Goal: Communication & Community: Share content

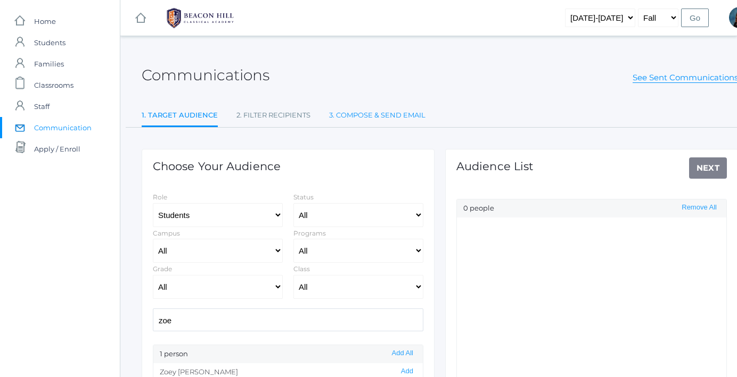
scroll to position [89, 0]
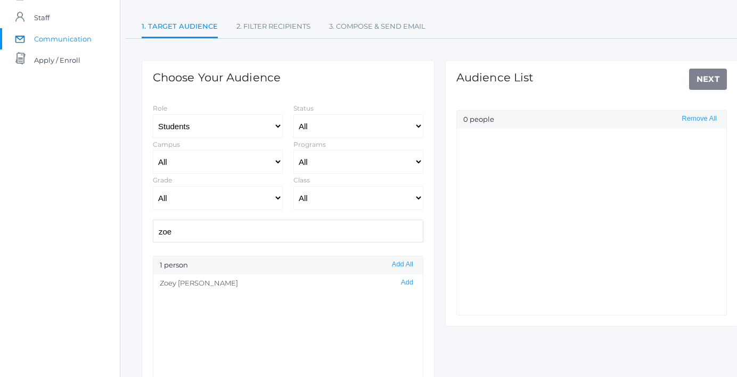
click at [195, 232] on input "zoe" at bounding box center [288, 231] width 270 height 23
click at [407, 278] on button "Add" at bounding box center [407, 282] width 19 height 9
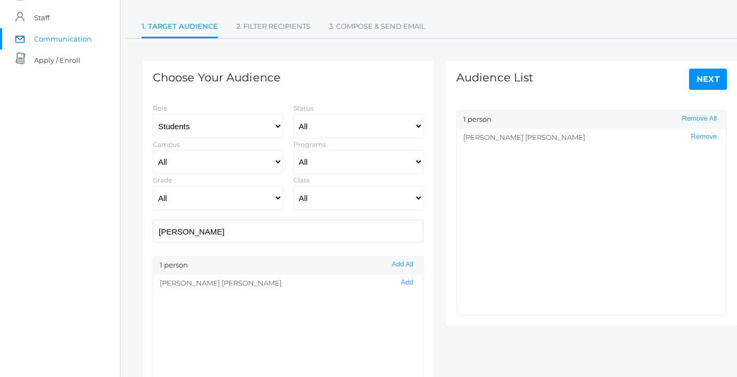
click at [348, 229] on input "[PERSON_NAME]" at bounding box center [288, 231] width 270 height 23
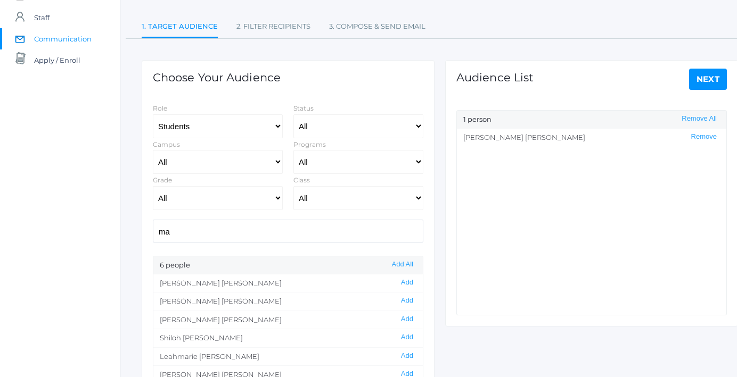
type input "m"
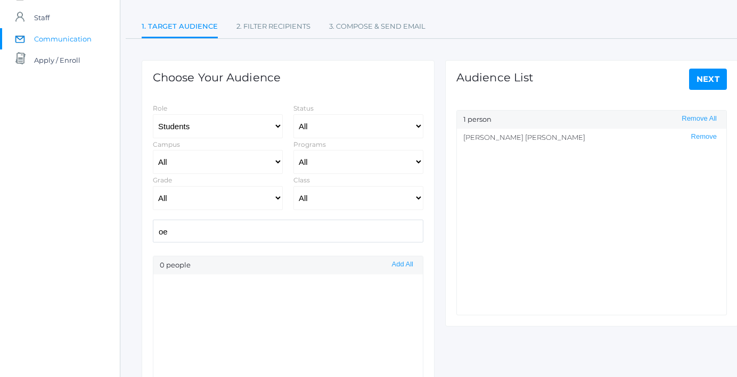
type input "o"
click at [404, 281] on button "Add" at bounding box center [407, 282] width 19 height 9
click at [284, 236] on input "[PERSON_NAME]" at bounding box center [288, 231] width 270 height 23
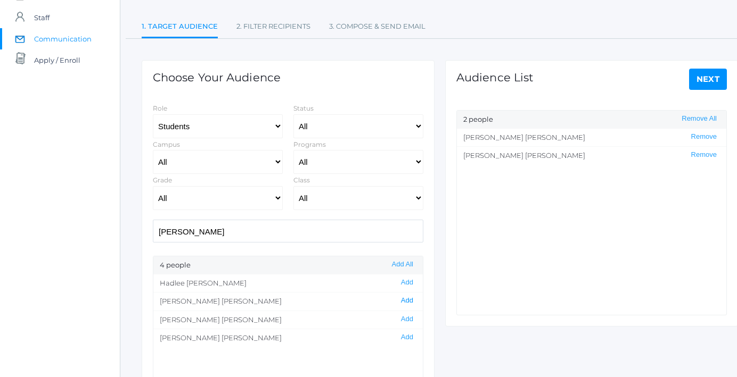
click at [410, 302] on button "Add" at bounding box center [407, 300] width 19 height 9
click at [334, 234] on input "[PERSON_NAME]" at bounding box center [288, 231] width 270 height 23
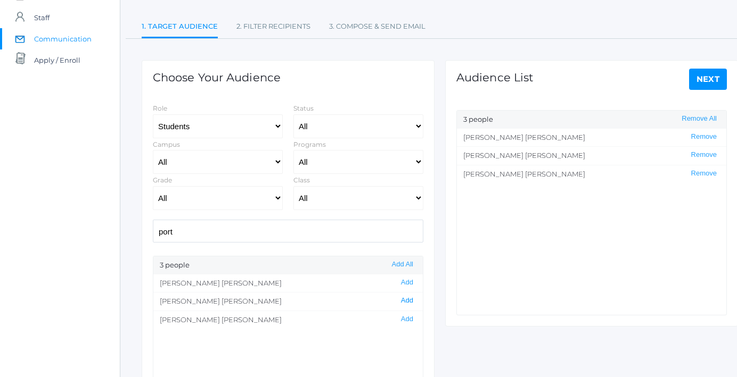
click at [410, 299] on button "Add" at bounding box center [407, 300] width 19 height 9
click at [318, 235] on input "port" at bounding box center [288, 231] width 270 height 23
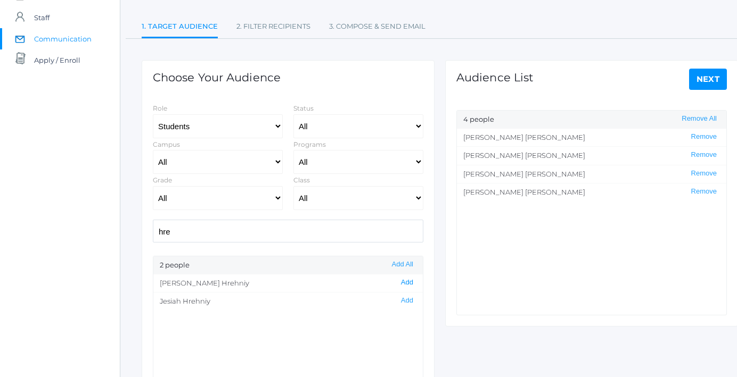
click at [408, 283] on button "Add" at bounding box center [407, 282] width 19 height 9
click at [358, 233] on input "hre" at bounding box center [288, 231] width 270 height 23
click at [406, 283] on button "Add" at bounding box center [407, 282] width 19 height 9
click at [353, 233] on input "corb" at bounding box center [288, 231] width 270 height 23
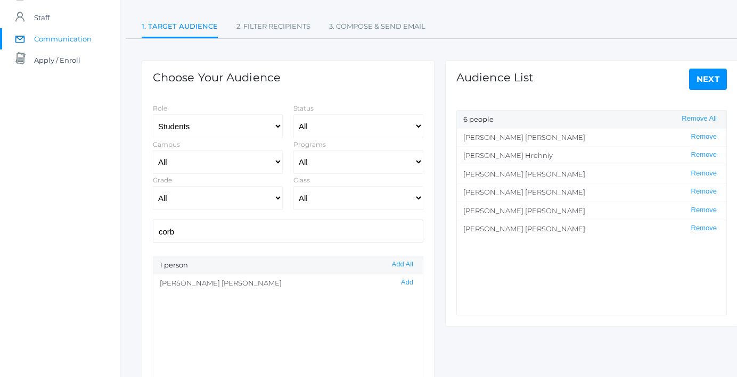
click at [353, 233] on input "corb" at bounding box center [288, 231] width 270 height 23
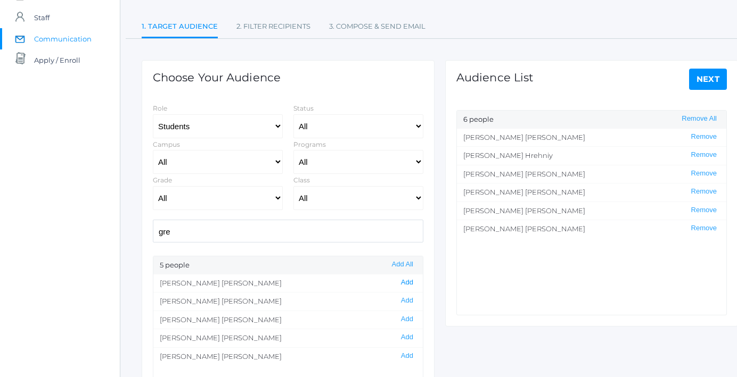
click at [406, 283] on button "Add" at bounding box center [407, 282] width 19 height 9
click at [345, 227] on input "gre" at bounding box center [288, 231] width 270 height 23
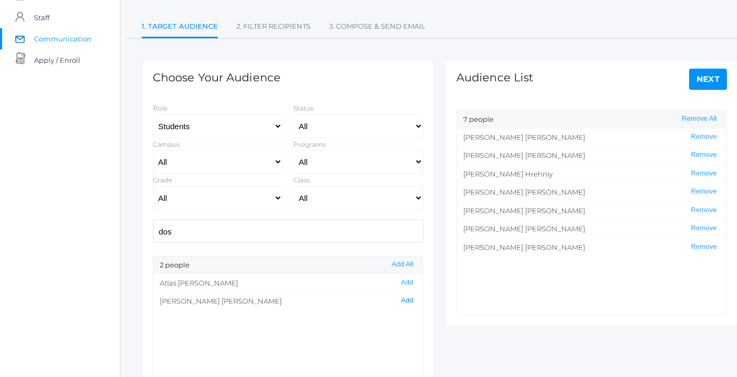
click at [407, 304] on button "Add" at bounding box center [407, 300] width 19 height 9
click at [344, 232] on input "dos" at bounding box center [288, 231] width 270 height 23
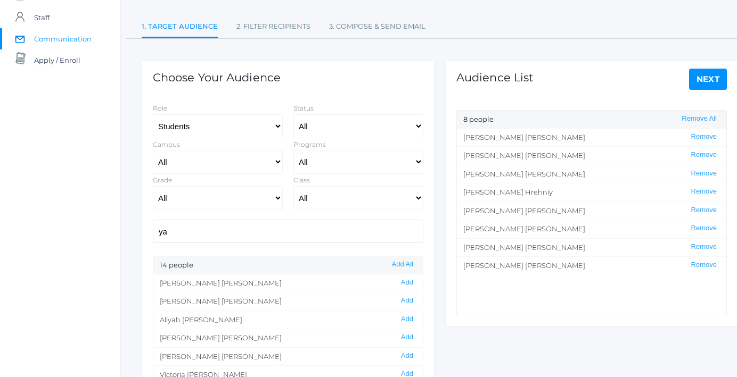
type input "y"
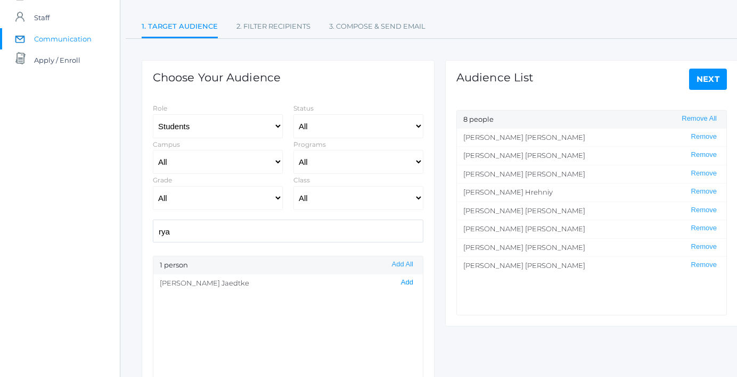
click at [406, 284] on button "Add" at bounding box center [407, 282] width 19 height 9
click at [358, 234] on input "rya" at bounding box center [288, 231] width 270 height 23
click at [409, 282] on button "Add" at bounding box center [407, 282] width 19 height 9
click at [378, 231] on input "maxw" at bounding box center [288, 231] width 270 height 23
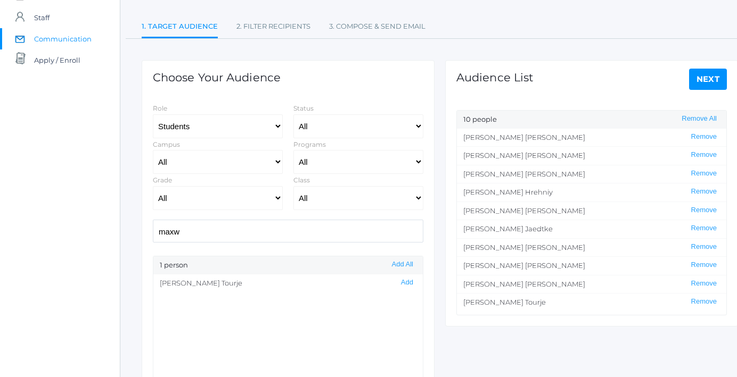
click at [378, 231] on input "maxw" at bounding box center [288, 231] width 270 height 23
click at [406, 283] on button "Add" at bounding box center [407, 282] width 19 height 9
click at [368, 233] on input "ada" at bounding box center [288, 231] width 270 height 23
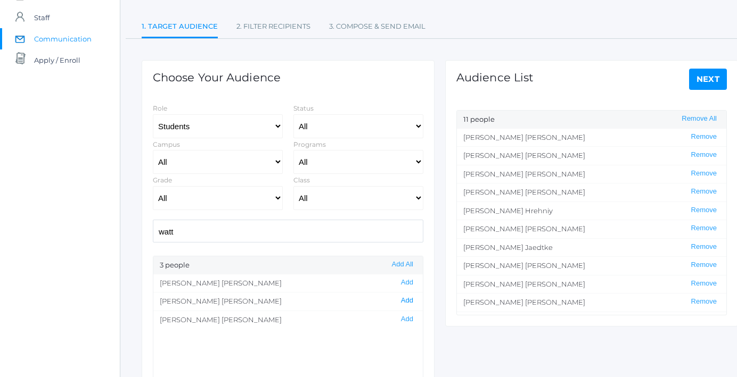
click at [406, 298] on button "Add" at bounding box center [407, 300] width 19 height 9
click at [328, 237] on input "watt" at bounding box center [288, 231] width 270 height 23
click at [410, 282] on button "Add" at bounding box center [407, 282] width 19 height 9
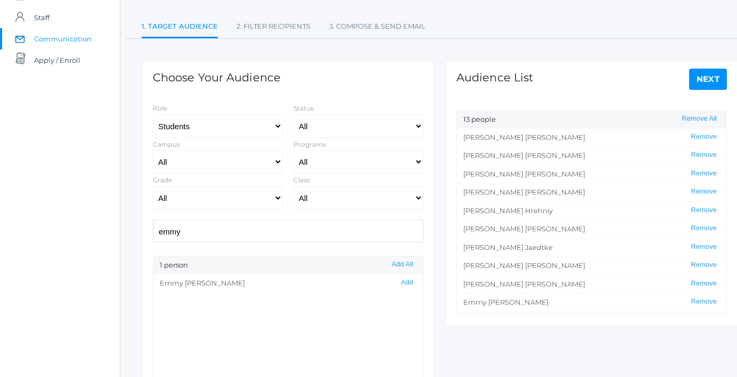
click at [364, 232] on input "emmy" at bounding box center [288, 231] width 270 height 23
click at [406, 282] on button "Add" at bounding box center [407, 282] width 19 height 9
click at [358, 232] on input "cop" at bounding box center [288, 231] width 270 height 23
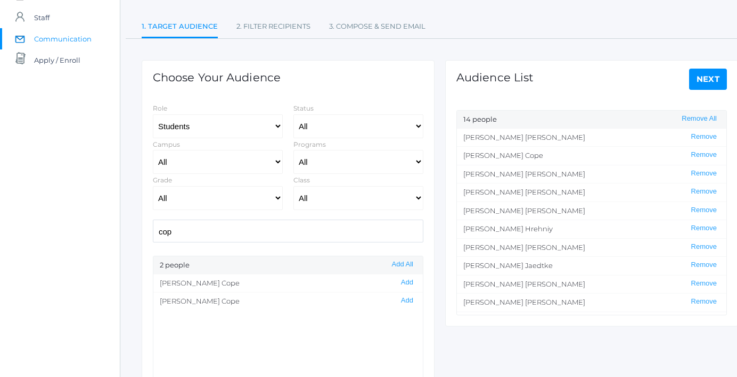
click at [358, 232] on input "cop" at bounding box center [288, 231] width 270 height 23
click at [407, 282] on button "Add" at bounding box center [407, 282] width 19 height 9
click at [370, 227] on input "faith" at bounding box center [288, 231] width 270 height 23
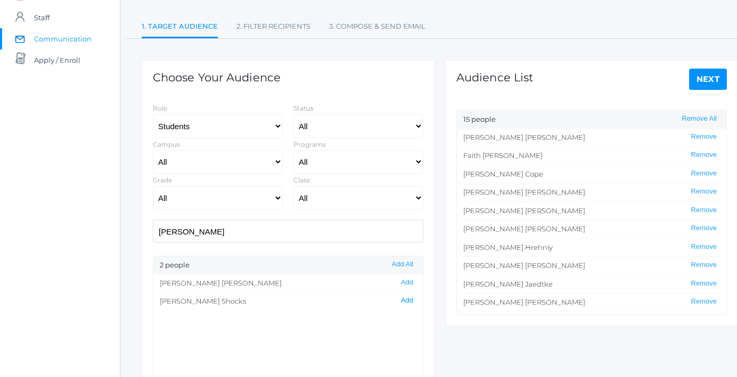
click at [407, 300] on button "Add" at bounding box center [407, 300] width 19 height 9
click at [369, 232] on input "[PERSON_NAME]" at bounding box center [288, 231] width 270 height 23
click at [408, 319] on button "Add" at bounding box center [407, 319] width 19 height 9
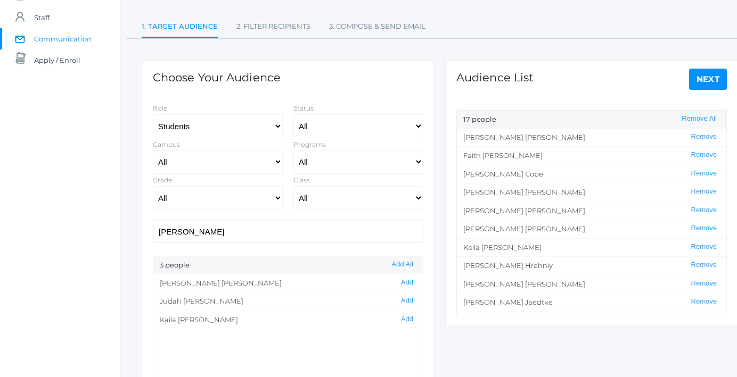
click at [366, 228] on input "[PERSON_NAME]" at bounding box center [288, 231] width 270 height 23
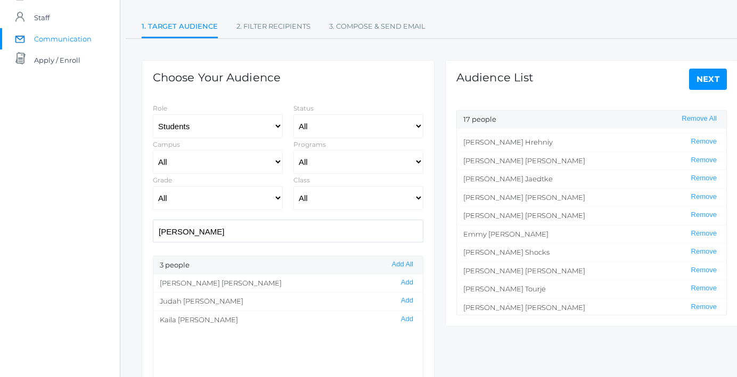
scroll to position [125, 0]
click at [405, 319] on button "Add" at bounding box center [407, 319] width 19 height 9
click at [385, 237] on input "[PERSON_NAME]" at bounding box center [288, 231] width 270 height 23
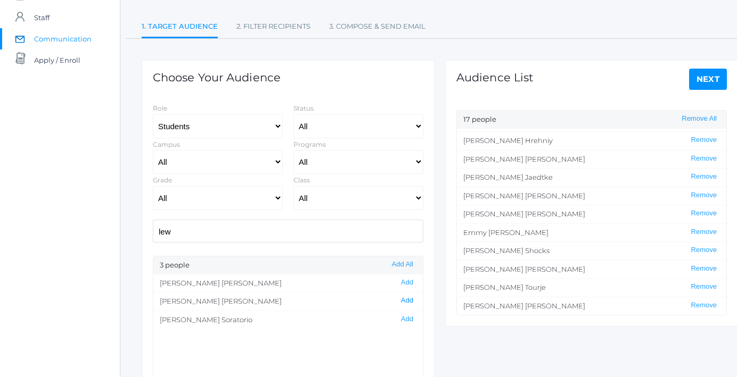
click at [403, 300] on button "Add" at bounding box center [407, 300] width 19 height 9
click at [361, 233] on input "lew" at bounding box center [288, 231] width 270 height 23
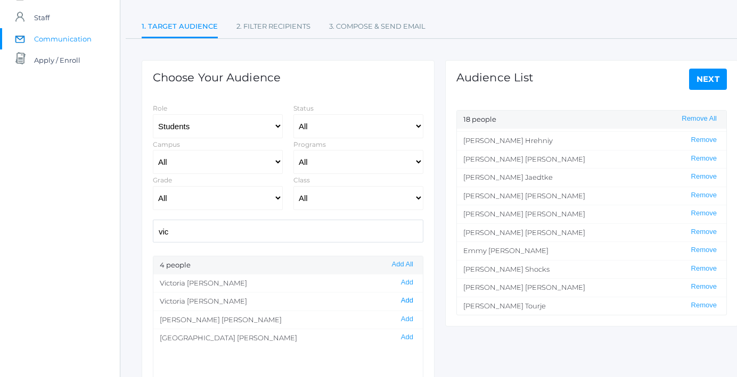
click at [409, 300] on button "Add" at bounding box center [407, 300] width 19 height 9
click at [359, 234] on input "vic" at bounding box center [288, 231] width 270 height 23
type input "v"
click at [404, 302] on button "Add" at bounding box center [407, 300] width 19 height 9
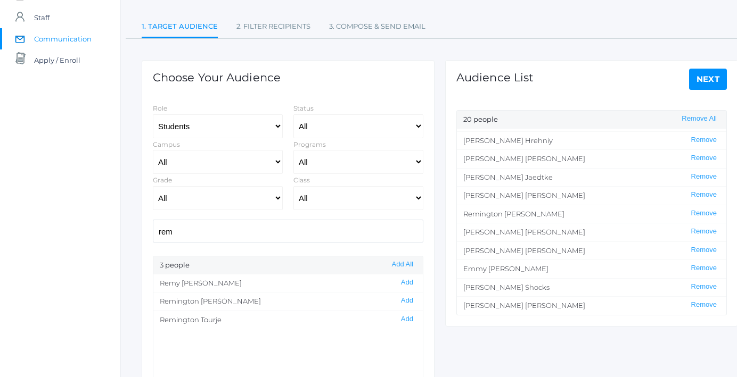
click at [356, 232] on input "rem" at bounding box center [288, 231] width 270 height 23
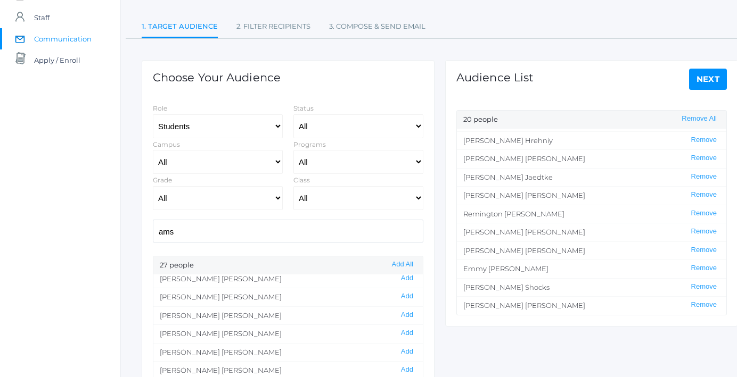
scroll to position [0, 0]
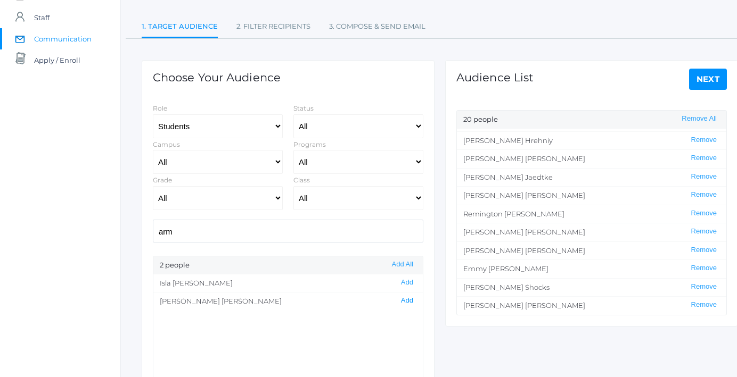
click at [403, 301] on button "Add" at bounding box center [407, 300] width 19 height 9
click at [365, 232] on input "arm" at bounding box center [288, 231] width 270 height 23
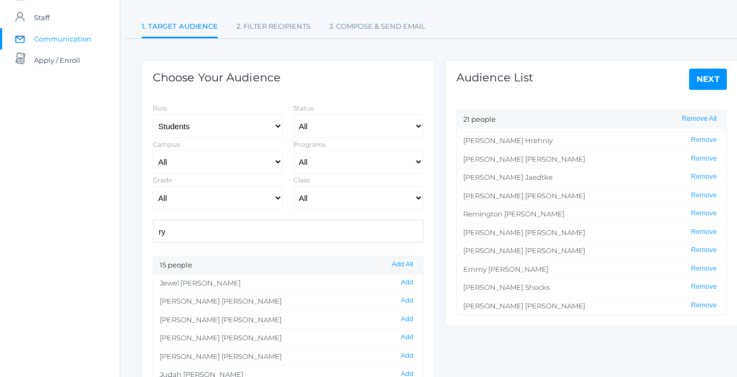
click at [330, 230] on input "ry" at bounding box center [288, 231] width 270 height 23
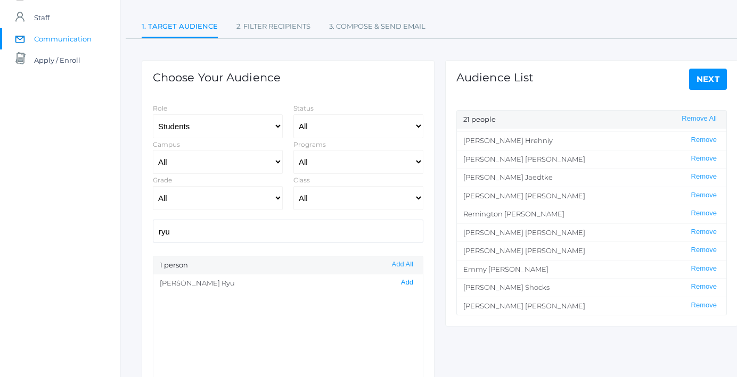
click at [413, 283] on button "Add" at bounding box center [407, 282] width 19 height 9
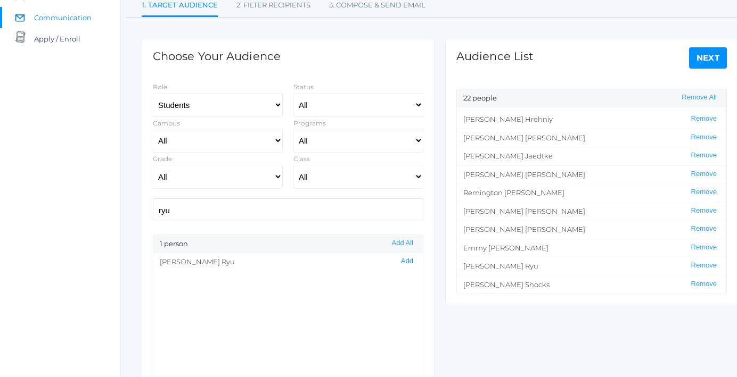
scroll to position [122, 0]
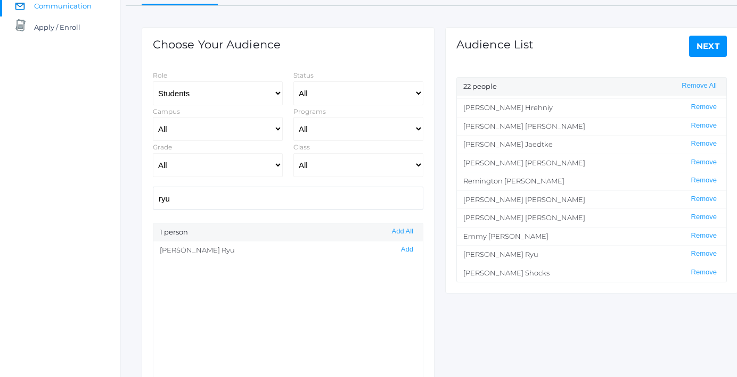
click at [372, 201] on input "ryu" at bounding box center [288, 198] width 270 height 23
click at [409, 291] on button "Add" at bounding box center [407, 286] width 19 height 9
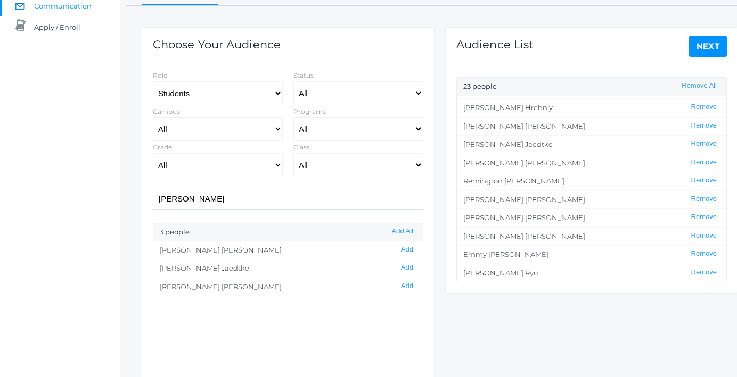
click at [365, 199] on input "[PERSON_NAME]" at bounding box center [288, 198] width 270 height 23
type input "a"
click at [406, 248] on button "Add" at bounding box center [407, 249] width 19 height 9
click at [372, 204] on input "bai" at bounding box center [288, 198] width 270 height 23
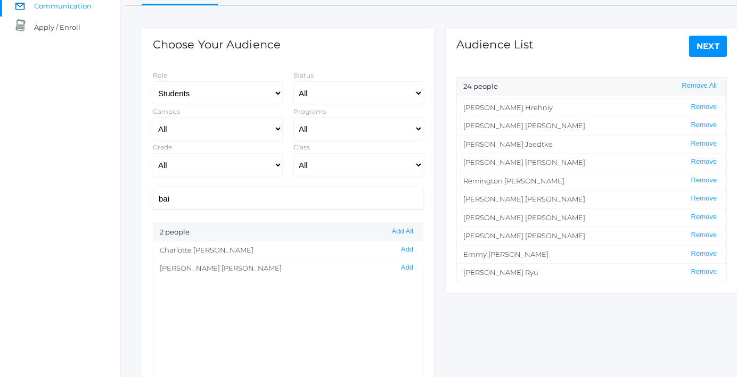
click at [372, 204] on input "bai" at bounding box center [288, 198] width 270 height 23
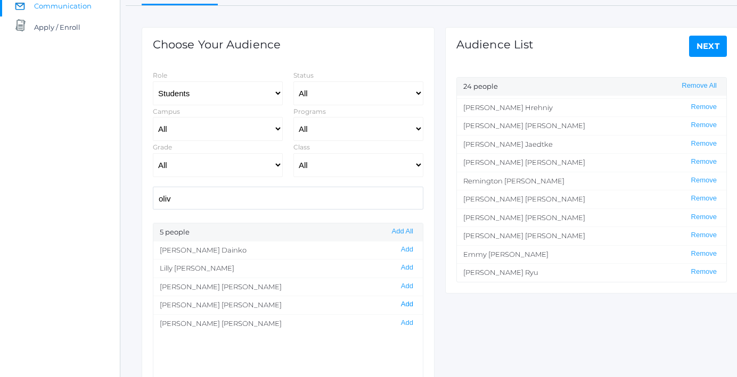
click at [406, 305] on button "Add" at bounding box center [407, 304] width 19 height 9
click at [356, 200] on input "oliv" at bounding box center [288, 198] width 270 height 23
type input "o"
click at [409, 284] on button "Add" at bounding box center [407, 286] width 19 height 9
click at [308, 198] on input "rem" at bounding box center [288, 198] width 270 height 23
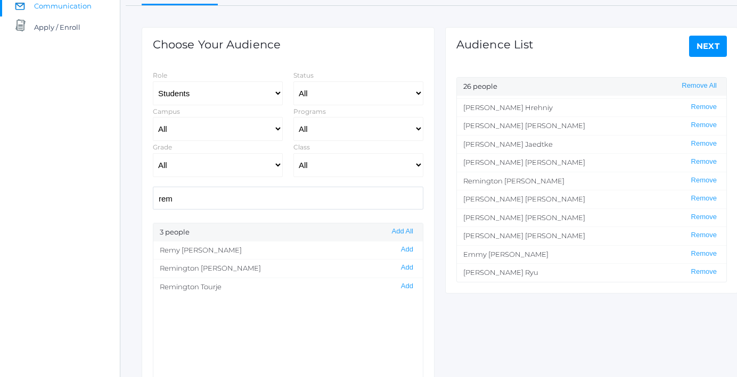
click at [308, 198] on input "rem" at bounding box center [288, 198] width 270 height 23
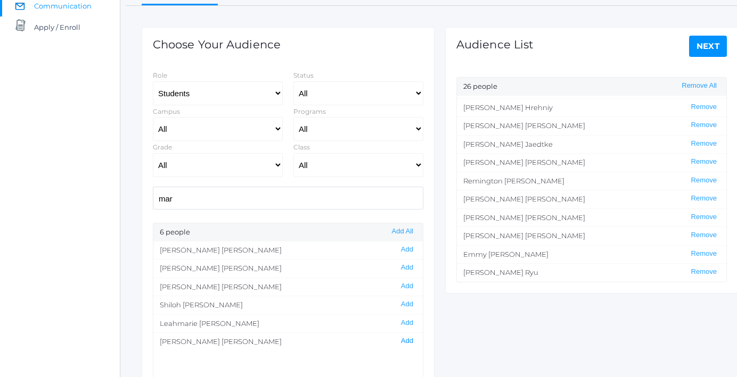
click at [409, 341] on button "Add" at bounding box center [407, 341] width 19 height 9
click at [359, 199] on input "mar" at bounding box center [288, 198] width 270 height 23
type input "m"
type input "pen"
click at [406, 323] on button "Add" at bounding box center [407, 323] width 19 height 9
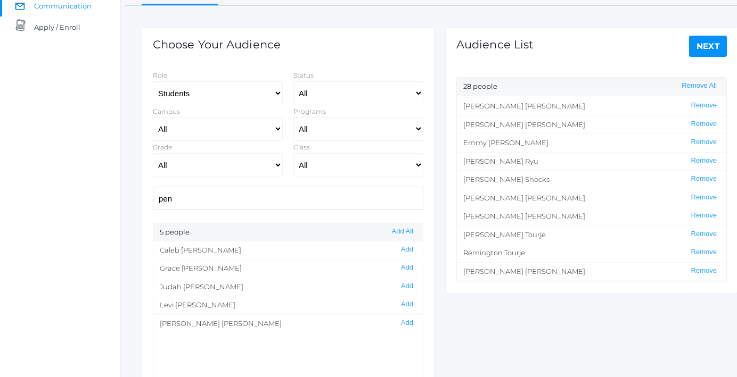
scroll to position [311, 0]
click at [711, 42] on link "Next" at bounding box center [708, 46] width 38 height 21
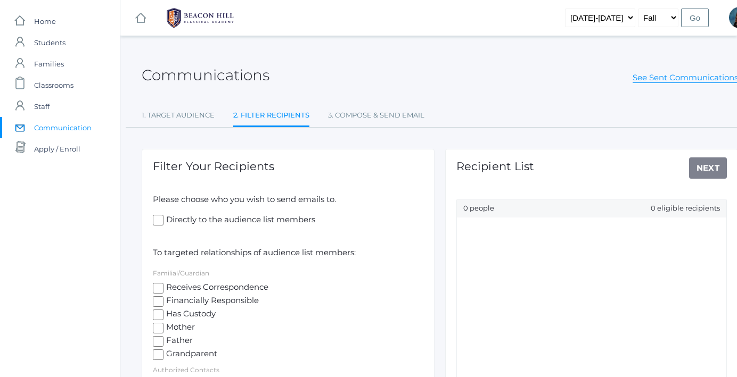
click at [158, 290] on input "Receives Correspondence" at bounding box center [158, 288] width 11 height 11
checkbox input "true"
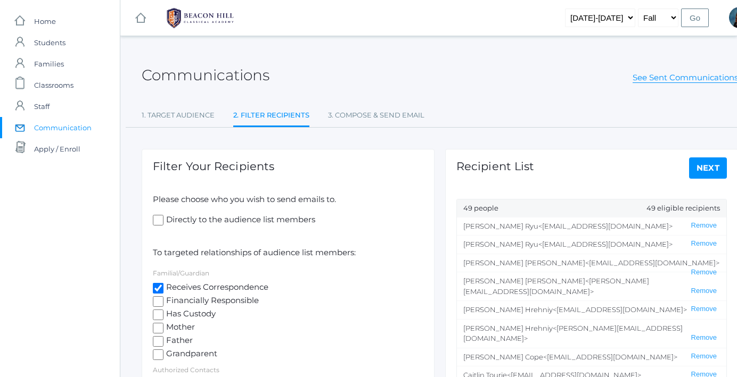
click at [706, 168] on link "Next" at bounding box center [708, 168] width 38 height 21
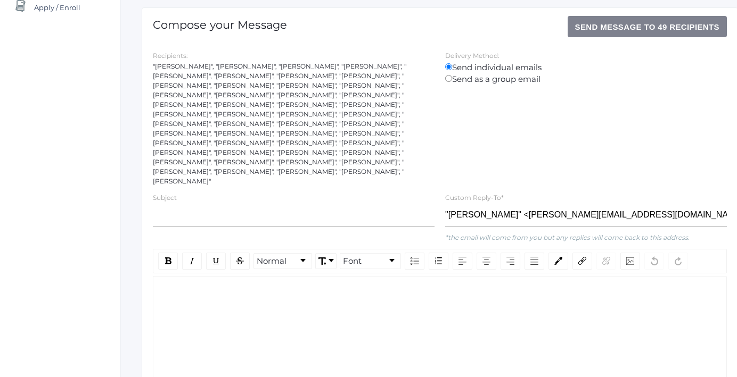
scroll to position [144, 0]
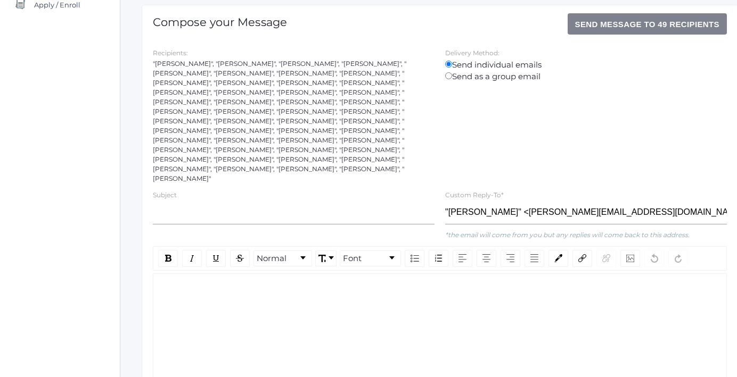
click at [279, 287] on div "rdw-wrapper" at bounding box center [440, 347] width 574 height 146
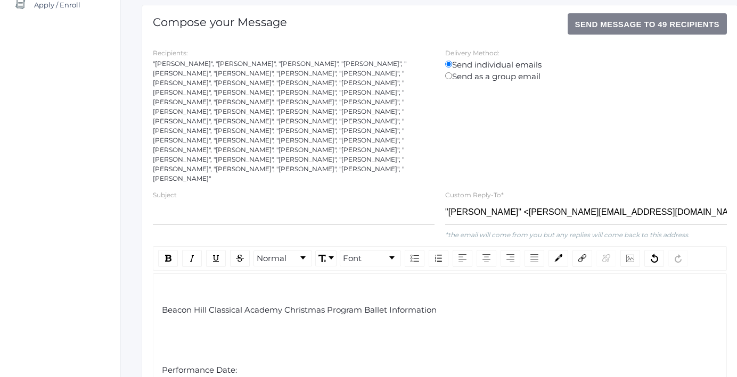
click at [247, 305] on span "Beacon Hill Classical Academy Christmas Program Ballet Information" at bounding box center [299, 310] width 275 height 10
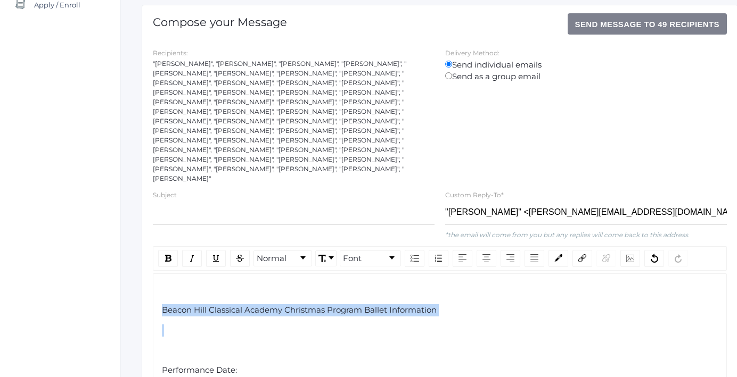
copy span "Beacon Hill Classical Academy Christmas Program Ballet Information"
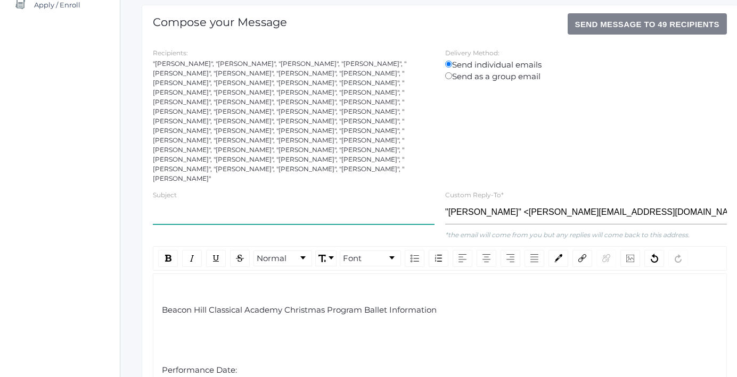
click at [231, 201] on input "text" at bounding box center [294, 213] width 282 height 24
paste input "Beacon Hill Classical Academy Christmas Program Ballet Information"
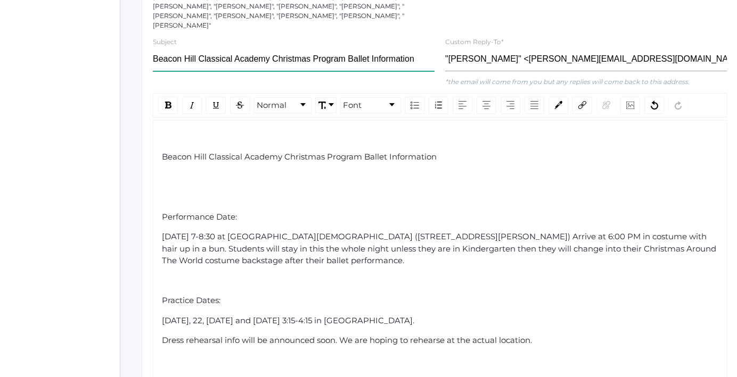
scroll to position [302, 0]
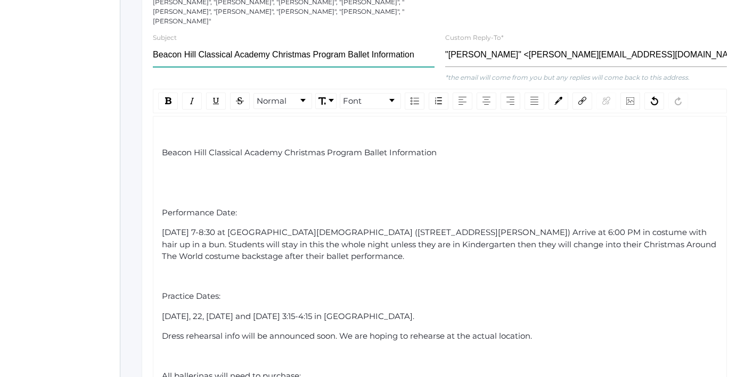
type input "Beacon Hill Classical Academy Christmas Program Ballet Information"
click at [163, 208] on span "Performance Date:" at bounding box center [199, 213] width 75 height 10
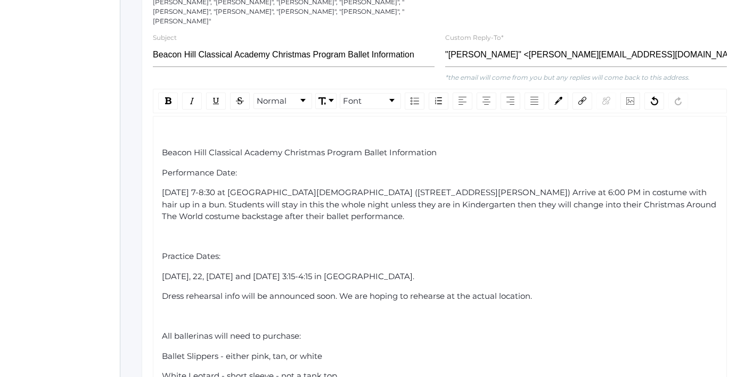
click at [182, 168] on span "Performance Date:" at bounding box center [199, 173] width 75 height 10
click at [163, 147] on span "Beacon Hill Classical Academy Christmas Program Ballet Information" at bounding box center [299, 152] width 275 height 10
drag, startPoint x: 348, startPoint y: 135, endPoint x: 276, endPoint y: 133, distance: 72.4
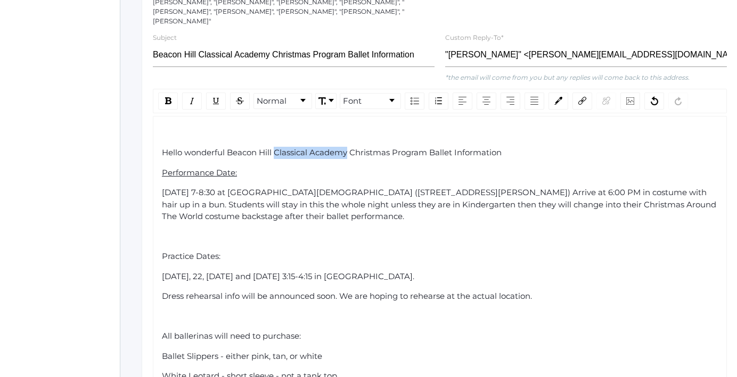
click at [276, 147] on span "Hello wonderful Beacon Hill Classical Academy Christmas Program Ballet Informat…" at bounding box center [332, 152] width 340 height 10
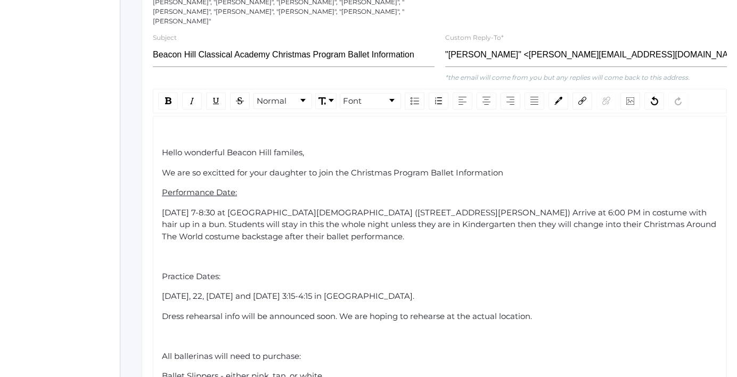
click at [523, 167] on div "We are so excitted for your daughter to join the Christmas Program Ballet Infor…" at bounding box center [440, 173] width 556 height 12
click at [401, 168] on span "We are so excitted for your daughter to join the Christmas Program Ballet perfo…" at bounding box center [335, 173] width 347 height 10
click at [438, 168] on span "We are so excitted for your daughter to join the Christmas program Ballet perfo…" at bounding box center [335, 173] width 347 height 10
click at [351, 168] on span "We are so excitted for your daughter to join the Christmas program ballet perfo…" at bounding box center [335, 173] width 346 height 10
click at [227, 168] on span "We are so excitted for your daughter to join this year's Christmas program ball…" at bounding box center [348, 173] width 372 height 10
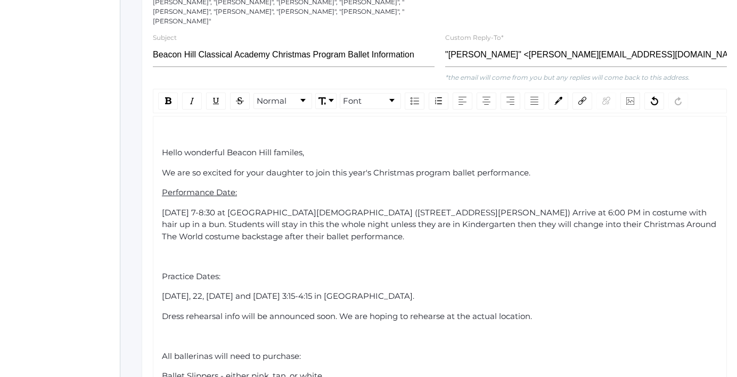
click at [294, 147] on span "Hello wonderful Beacon Hill familes," at bounding box center [233, 152] width 142 height 10
click at [542, 167] on div "We are so excited for your daughter to join this year's Christmas program balle…" at bounding box center [440, 173] width 556 height 12
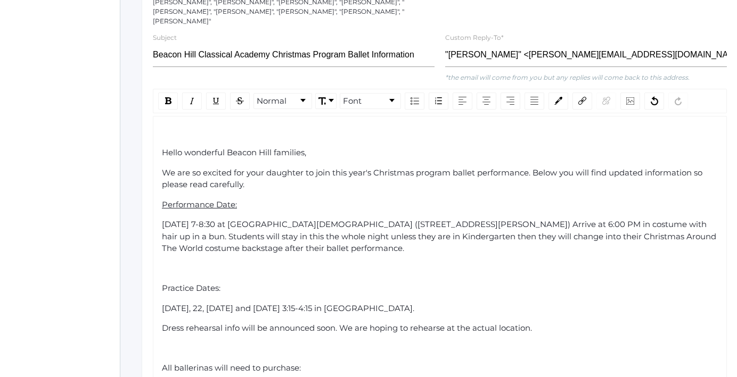
click at [162, 283] on span "Practice Dates:" at bounding box center [191, 288] width 59 height 10
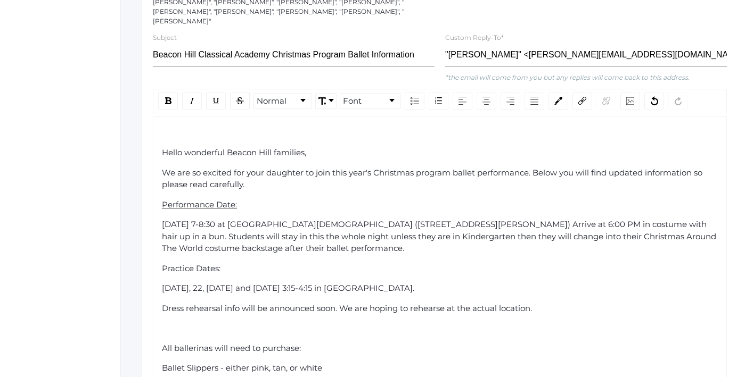
click at [176, 263] on div "Practice Dates:" at bounding box center [440, 269] width 556 height 12
click at [163, 343] on span "All ballerinas will need to purchase:" at bounding box center [231, 348] width 139 height 10
click at [178, 323] on span "All ballerinas will need to purchase:" at bounding box center [231, 328] width 139 height 10
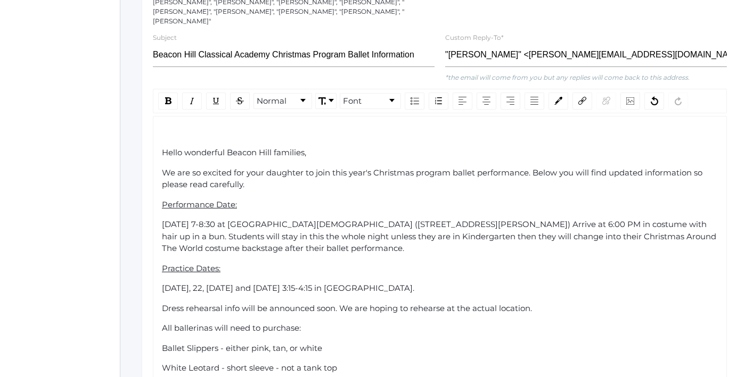
click at [178, 323] on span "All ballerinas will need to purchase:" at bounding box center [231, 328] width 139 height 10
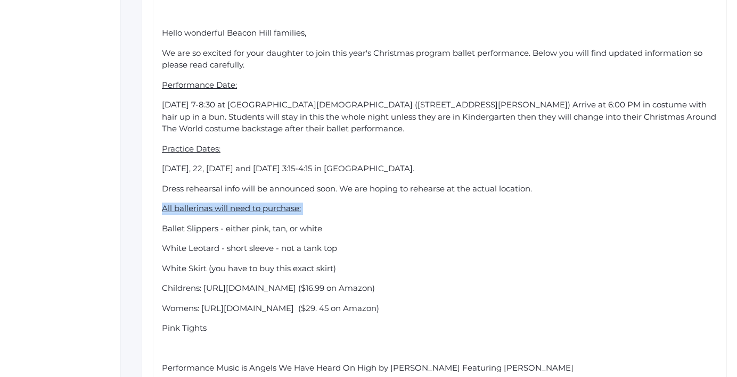
scroll to position [422, 0]
click at [376, 282] on div "Childrens: [URL][DOMAIN_NAME] ($16.99 on Amazon)" at bounding box center [440, 288] width 556 height 12
click at [292, 283] on span "Childrens: [URL][DOMAIN_NAME] ($16.99 on Amazon)" at bounding box center [268, 288] width 213 height 10
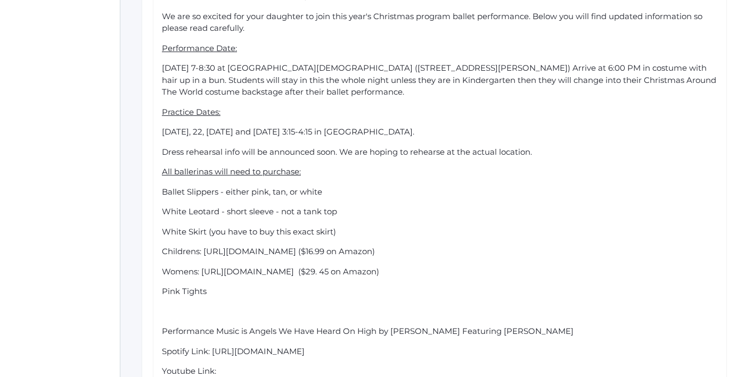
scroll to position [460, 0]
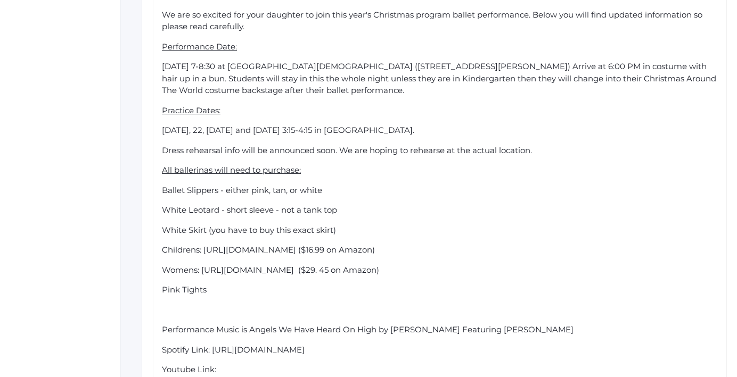
click at [163, 185] on span "Ballet Slippers - either pink, tan, or white" at bounding box center [242, 190] width 160 height 10
click at [163, 205] on span "White Leotard - short sleeve - not a tank top" at bounding box center [249, 210] width 175 height 10
click at [162, 225] on span "White Skirt (you have to buy this exact skirt)" at bounding box center [249, 230] width 174 height 10
click at [162, 245] on span "Childrens: [URL][DOMAIN_NAME] ($16.99 on Amazon)" at bounding box center [268, 250] width 213 height 10
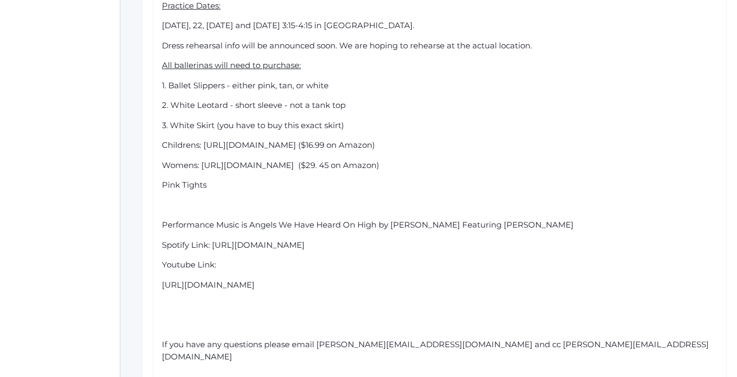
scroll to position [564, 0]
click at [160, 127] on div "Hello wonderful Beacon Hill families, We are so excited for your daughter to jo…" at bounding box center [440, 124] width 574 height 541
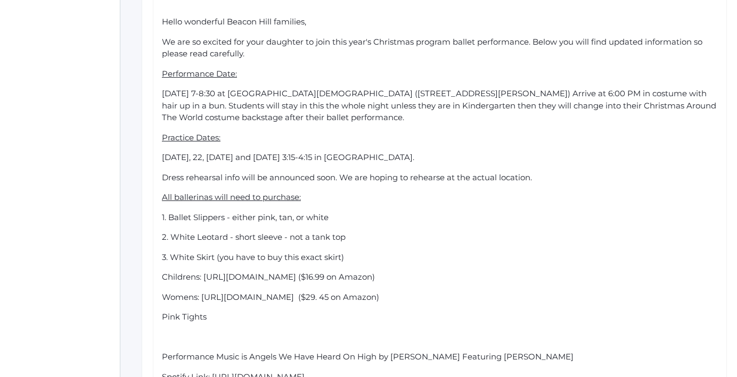
scroll to position [434, 0]
click at [162, 291] on span "Womens: [URL][DOMAIN_NAME] ($29. 45 on Amazon)" at bounding box center [270, 296] width 217 height 10
click at [205, 271] on span "Childrens: [URL][DOMAIN_NAME] ($16.99 on Amazon)" at bounding box center [268, 276] width 213 height 10
click at [163, 311] on span "Pink Tights" at bounding box center [184, 316] width 45 height 10
click at [174, 271] on span "Children's: [URL][DOMAIN_NAME] ($16.99 on Amazon)" at bounding box center [269, 276] width 215 height 10
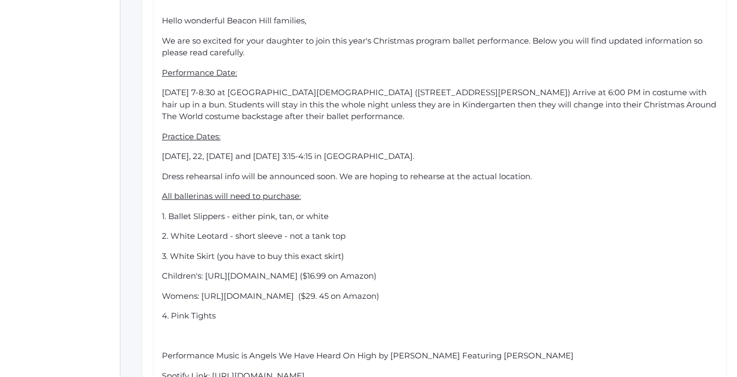
click at [170, 291] on span "Womens: [URL][DOMAIN_NAME] ($29. 45 on Amazon)" at bounding box center [270, 296] width 217 height 10
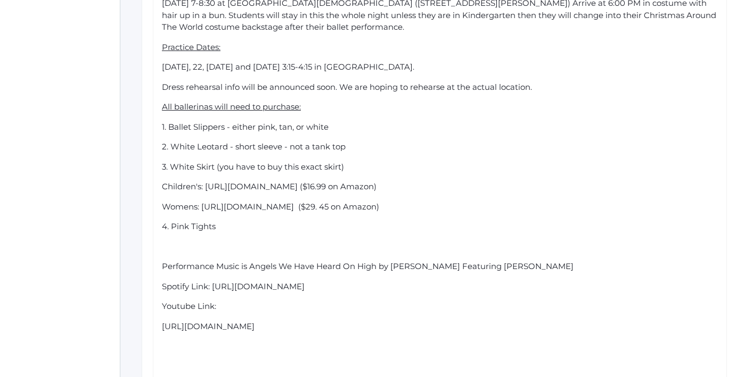
scroll to position [524, 0]
click at [220, 261] on span "Performance Music is Angels We Have Heard On High by [PERSON_NAME] Featuring [P…" at bounding box center [367, 266] width 411 height 10
click at [211, 281] on span "Spotify Link: [URL][DOMAIN_NAME]" at bounding box center [233, 286] width 143 height 10
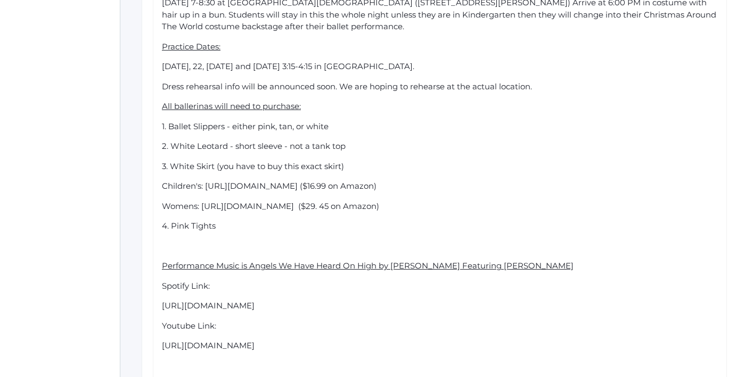
click at [195, 281] on span "Spotify Link:" at bounding box center [186, 286] width 48 height 10
click at [181, 321] on span "Youtube Link:" at bounding box center [189, 326] width 54 height 10
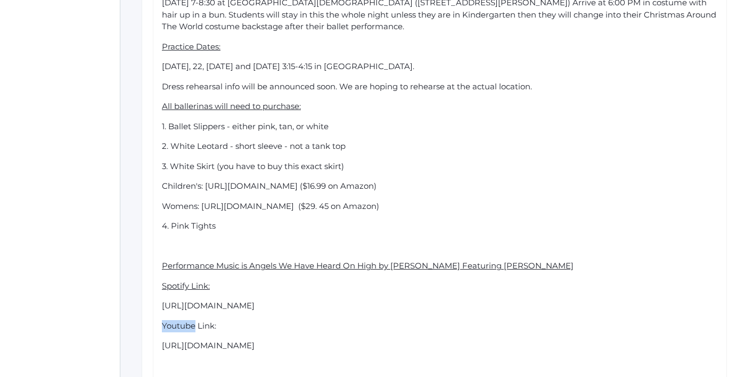
click at [181, 321] on span "Youtube Link:" at bounding box center [189, 326] width 54 height 10
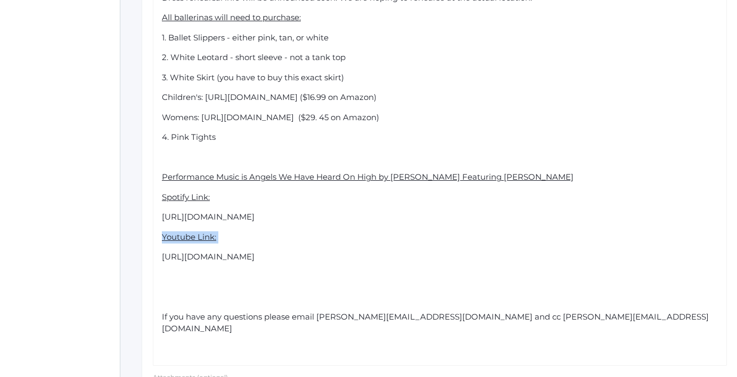
scroll to position [669, 0]
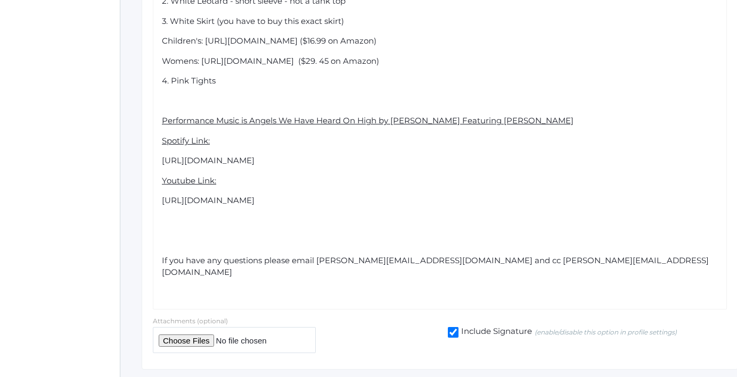
click at [179, 235] on div "rdw-editor" at bounding box center [440, 241] width 556 height 12
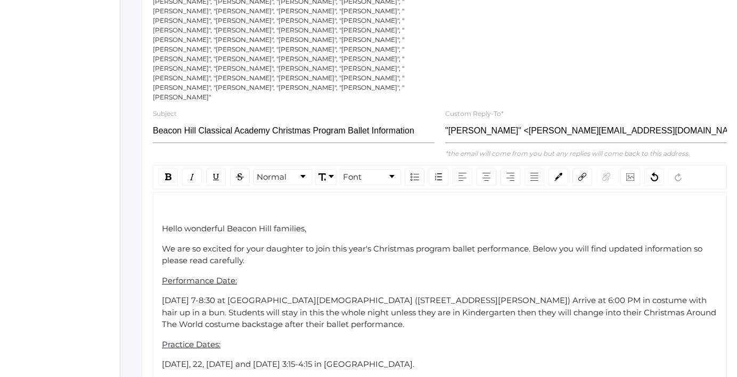
scroll to position [236, 0]
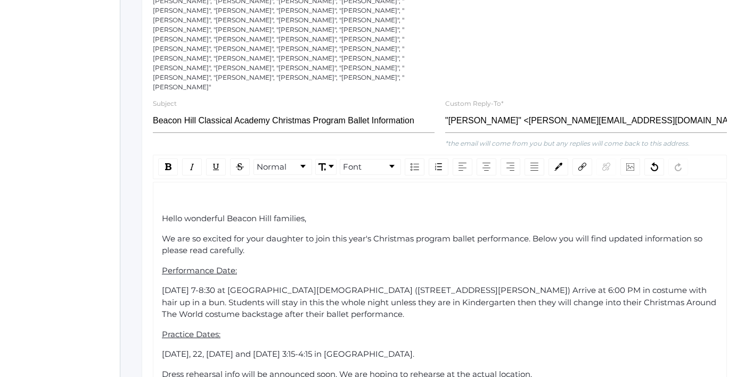
click at [257, 233] on div "We are so excited for your daughter to join this year's Christmas program balle…" at bounding box center [440, 245] width 556 height 24
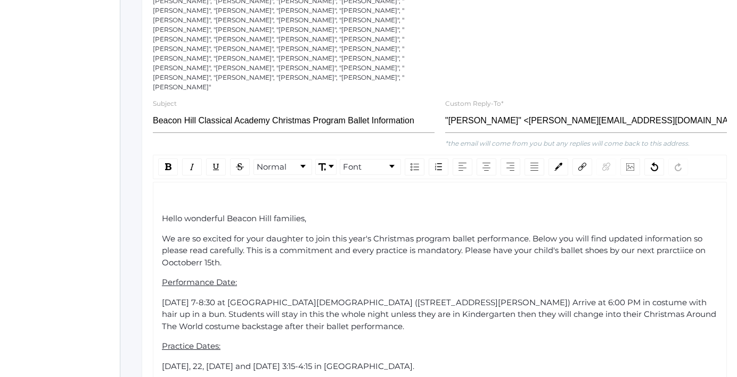
click at [201, 243] on span "We are so excited for your daughter to join this year's Christmas program balle…" at bounding box center [435, 251] width 546 height 34
click at [172, 243] on span "We are so excited for your daughter to join this year's Christmas program balle…" at bounding box center [435, 251] width 546 height 34
click at [689, 234] on span "We are so excited for your daughter to join this year's Christmas program balle…" at bounding box center [435, 251] width 546 height 34
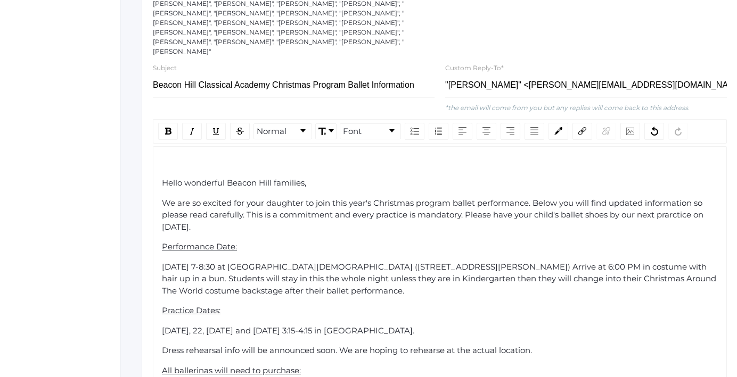
scroll to position [269, 0]
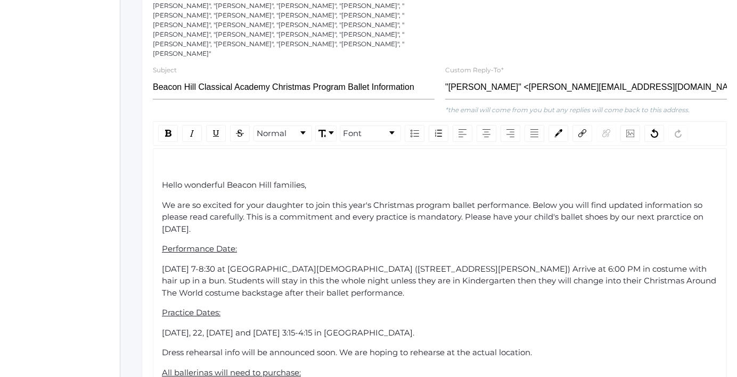
click at [610, 200] on span "We are so excited for your daughter to join this year's Christmas program balle…" at bounding box center [433, 217] width 543 height 34
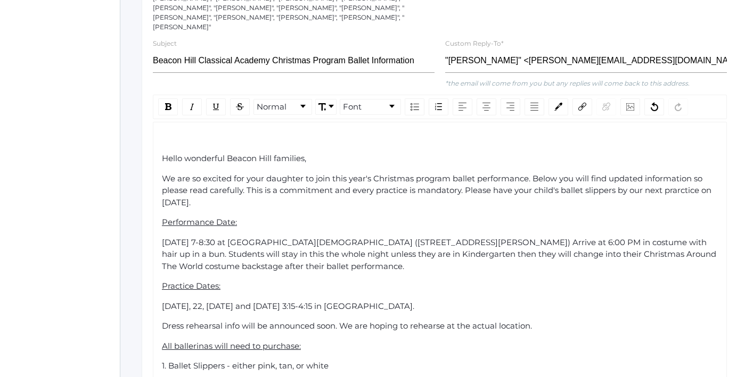
scroll to position [300, 0]
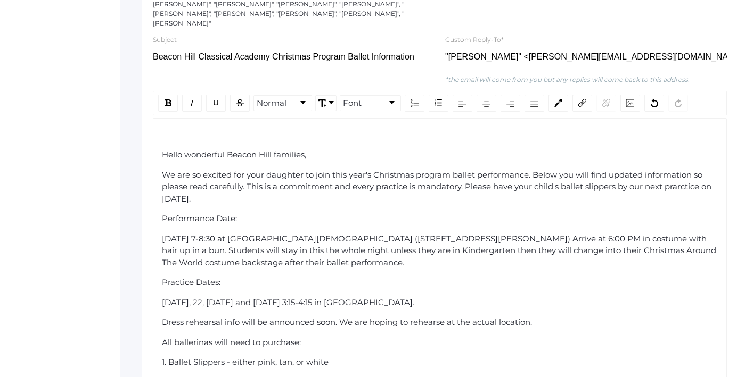
click at [685, 170] on span "We are so excited for your daughter to join this year's Christmas program balle…" at bounding box center [437, 187] width 551 height 34
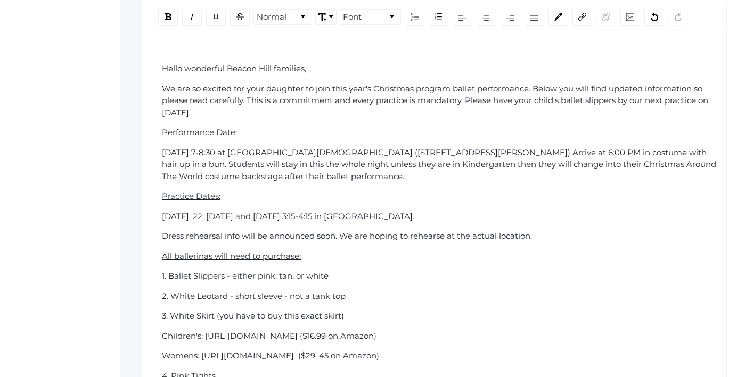
scroll to position [391, 0]
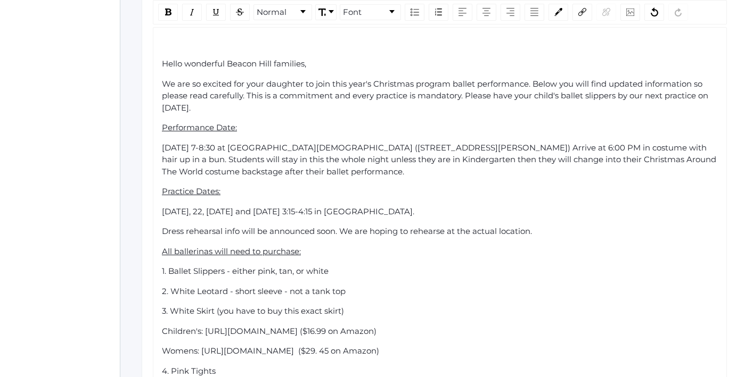
click at [246, 143] on span "[DATE] 7-8:30 at [GEOGRAPHIC_DATA][DEMOGRAPHIC_DATA] ([STREET_ADDRESS][PERSON_N…" at bounding box center [440, 160] width 556 height 34
click at [297, 143] on span "[DATE], from 7-8:30 at [GEOGRAPHIC_DATA] ([STREET_ADDRESS][PERSON_NAME]) Arrive…" at bounding box center [432, 160] width 540 height 34
click at [508, 143] on span "[DATE], from 7-8:30, at [GEOGRAPHIC_DATA][DEMOGRAPHIC_DATA] ([STREET_ADDRESS][P…" at bounding box center [437, 160] width 551 height 34
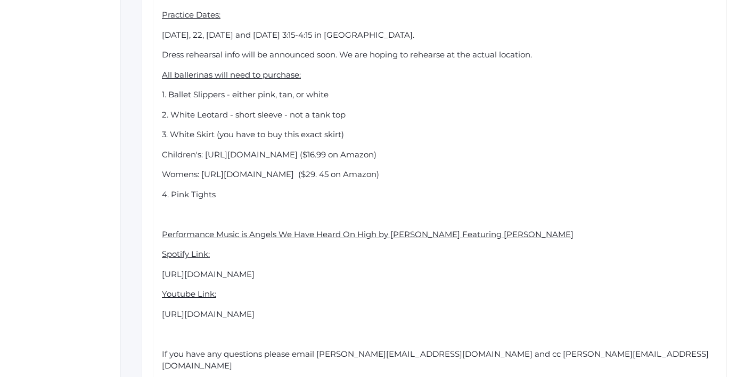
scroll to position [568, 0]
click at [175, 204] on div "Hello wonderful Beacon Hill families, We are so excited for your daughter to jo…" at bounding box center [440, 126] width 556 height 531
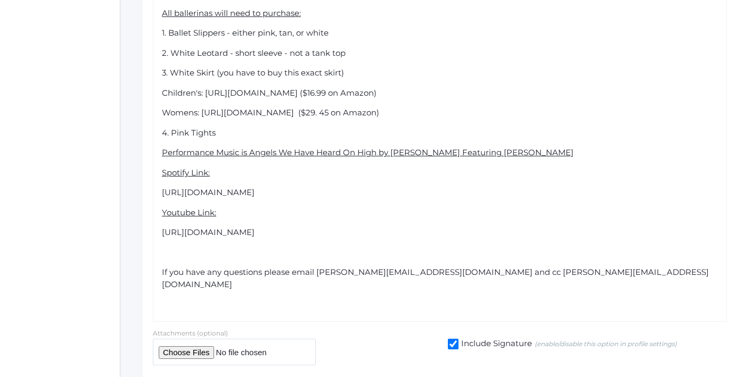
scroll to position [631, 0]
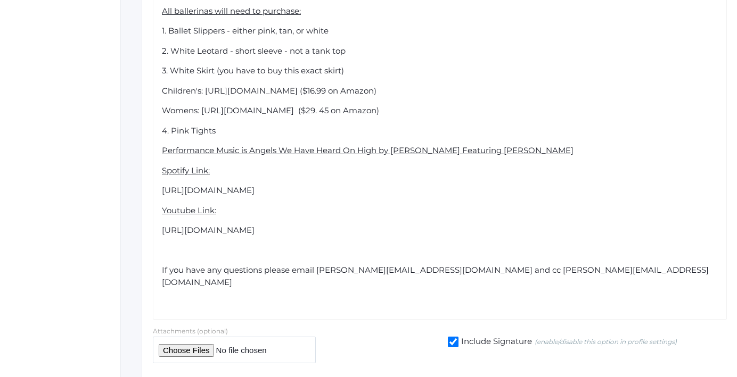
click at [607, 265] on div "If you have any questions please email [PERSON_NAME][EMAIL_ADDRESS][DOMAIN_NAME…" at bounding box center [440, 277] width 556 height 24
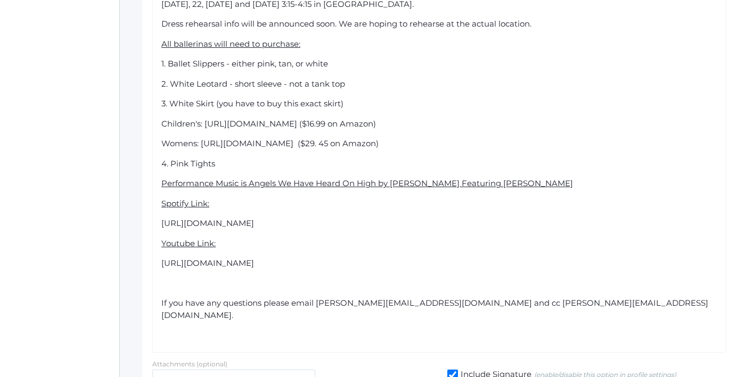
scroll to position [597, 1]
click at [218, 93] on div "Hello wonderful Beacon Hill families, We are so excited for your daughter to jo…" at bounding box center [439, 87] width 556 height 511
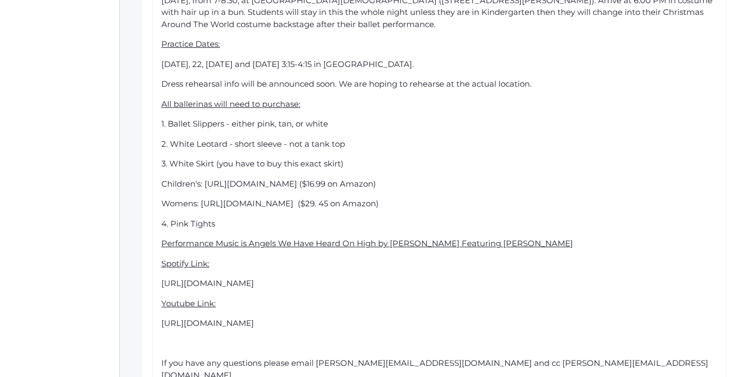
scroll to position [540, 1]
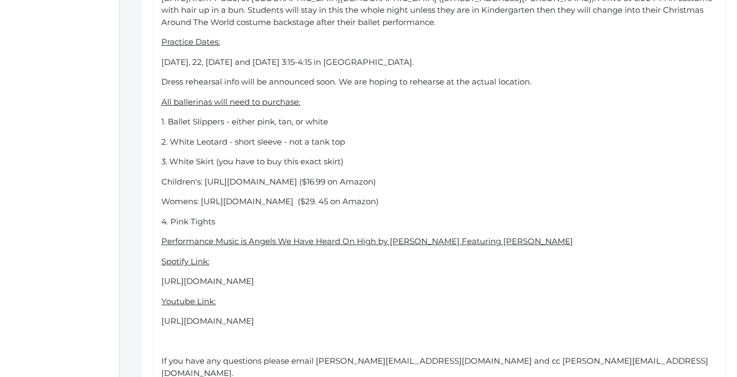
drag, startPoint x: 540, startPoint y: 65, endPoint x: 137, endPoint y: 49, distance: 403.8
click at [176, 57] on span "[DATE], 22, [DATE] and [DATE] 3:15-4:15 in [GEOGRAPHIC_DATA]." at bounding box center [287, 62] width 252 height 10
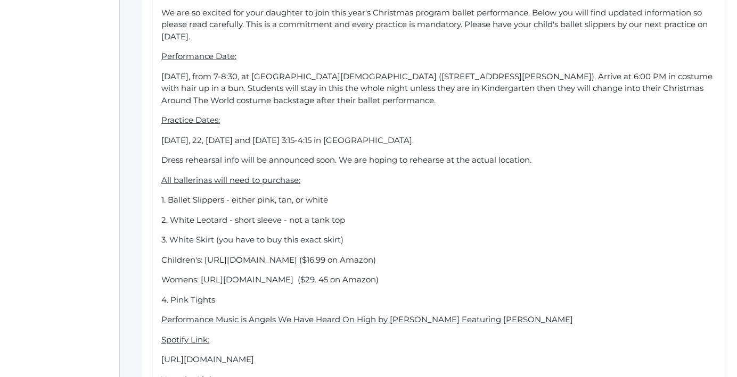
scroll to position [422, 1]
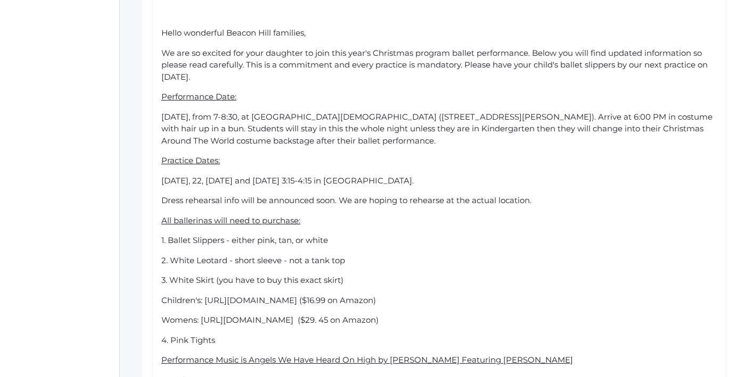
click at [163, 48] on span "We are so excited for your daughter to join this year's Christmas program balle…" at bounding box center [435, 65] width 548 height 34
click at [454, 48] on span "We are so excited for your daughter to join this year's Christmas program balle…" at bounding box center [435, 65] width 548 height 34
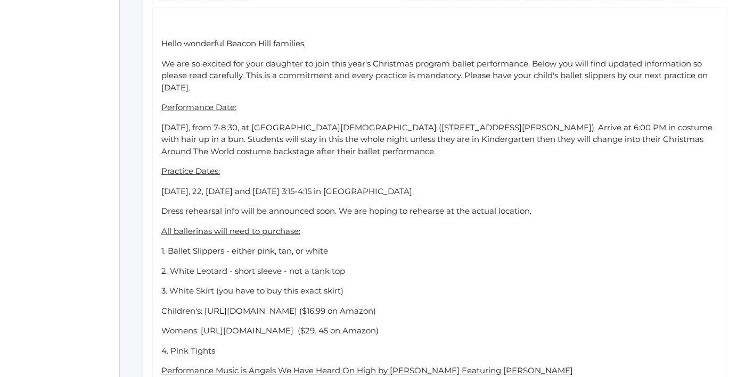
scroll to position [410, 1]
click at [272, 67] on div "We are so excited for your daughter to join this year's Christmas program balle…" at bounding box center [439, 77] width 556 height 36
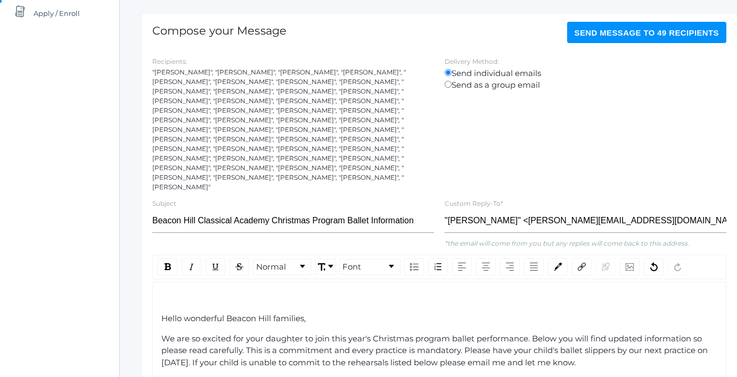
scroll to position [141, 1]
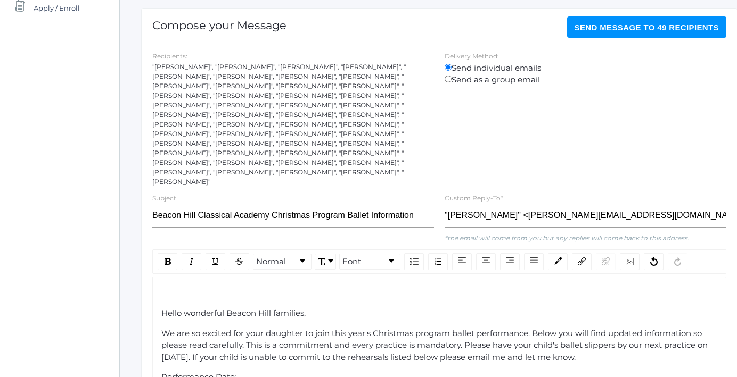
click at [222, 158] on div ""[PERSON_NAME]", "[PERSON_NAME]", "[PERSON_NAME]", "[PERSON_NAME]", "[PERSON_NA…" at bounding box center [293, 124] width 282 height 125
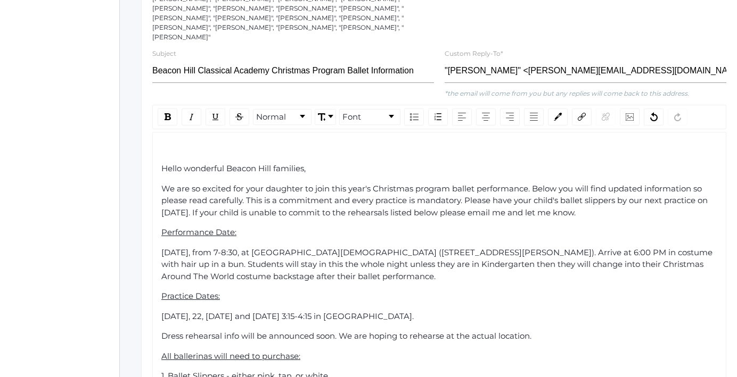
scroll to position [285, 1]
click at [238, 185] on span "We are so excited for your daughter to join this year's Christmas program balle…" at bounding box center [435, 202] width 548 height 34
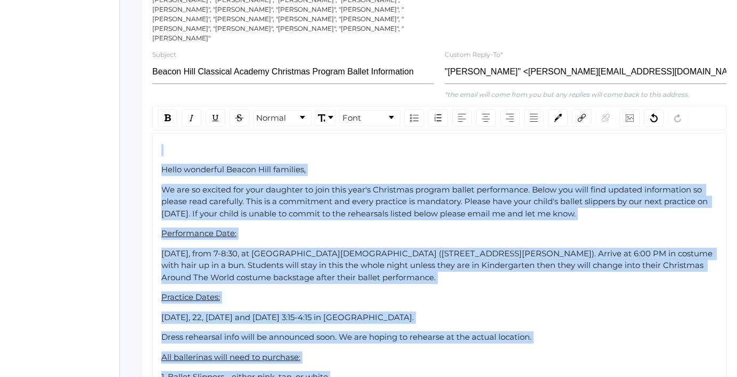
copy div "Hello wonderful Beacon Hill families, We are so excited for your daughter to jo…"
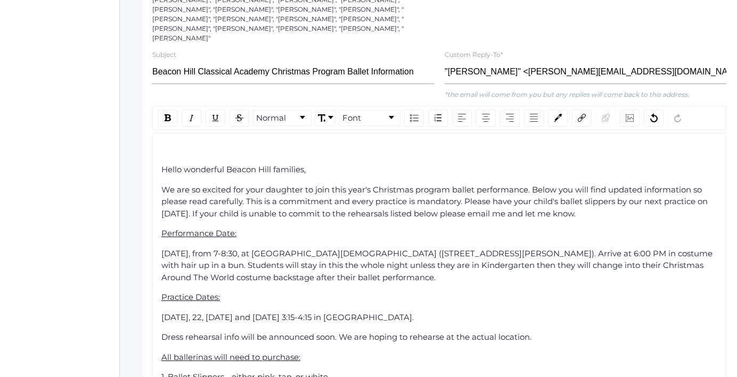
click at [358, 164] on div "Hello wonderful Beacon Hill families," at bounding box center [439, 170] width 556 height 12
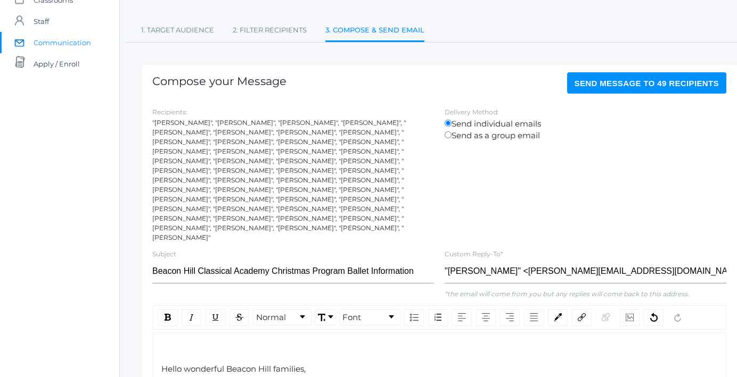
scroll to position [79, 1]
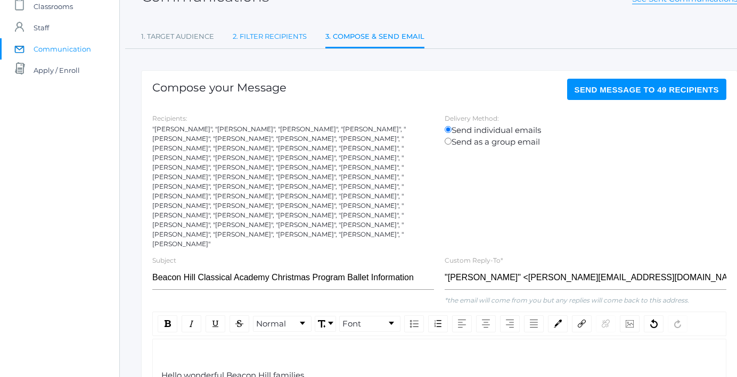
click at [271, 39] on link "2. Filter Recipients" at bounding box center [270, 36] width 74 height 21
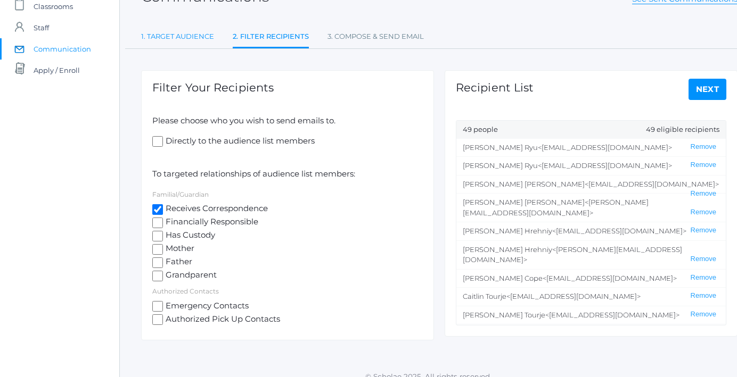
click at [195, 38] on link "1. Target Audience" at bounding box center [177, 36] width 73 height 21
select select "Enrolled"
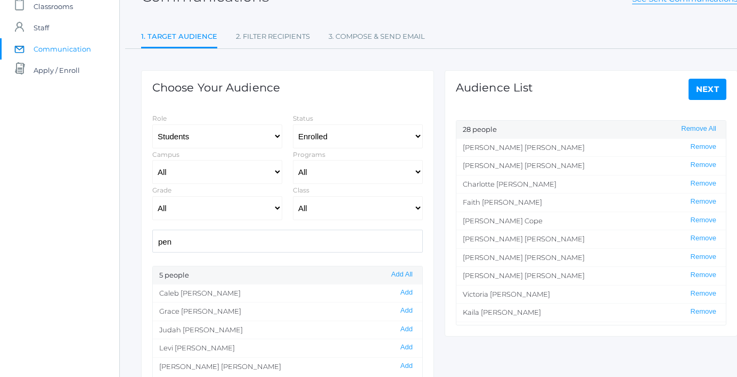
click at [209, 238] on input "pen" at bounding box center [287, 241] width 270 height 23
type input "s"
click at [234, 129] on select "Students Staff" at bounding box center [217, 137] width 130 height 24
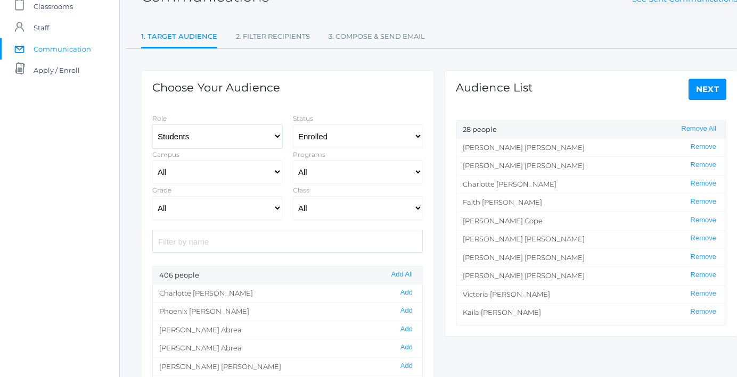
select select "1"
click at [152, 125] on select "Students Staff" at bounding box center [217, 137] width 130 height 24
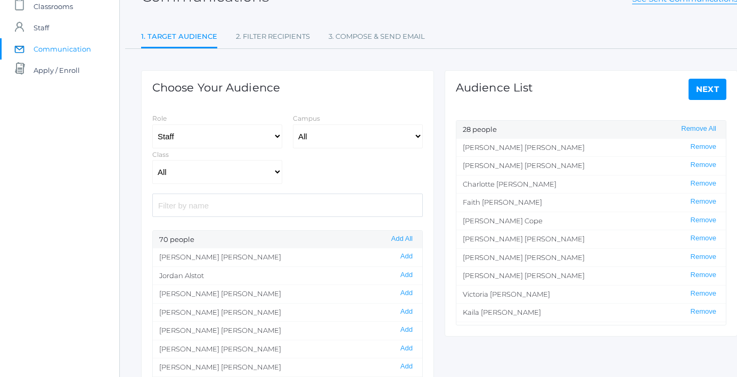
click at [211, 211] on input "search" at bounding box center [287, 205] width 270 height 23
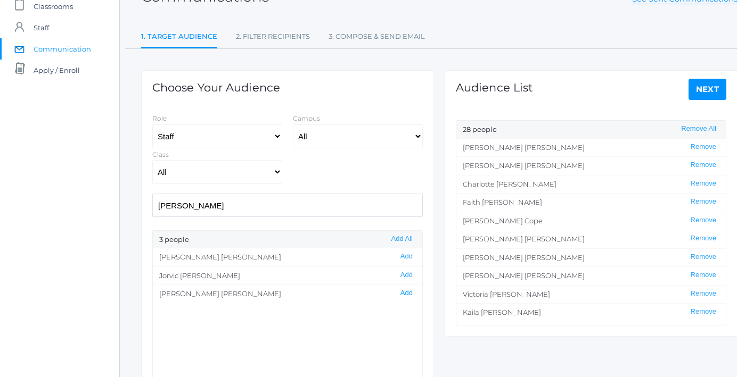
type input "[PERSON_NAME]"
click at [407, 293] on button "Add" at bounding box center [406, 293] width 19 height 9
click at [698, 92] on link "Next" at bounding box center [707, 89] width 38 height 21
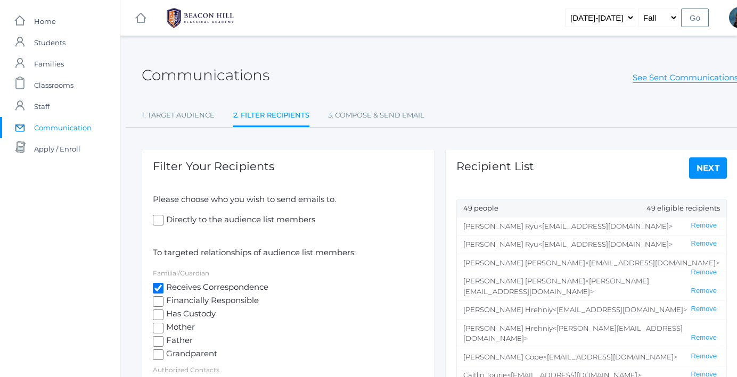
click at [704, 163] on link "Next" at bounding box center [708, 168] width 38 height 21
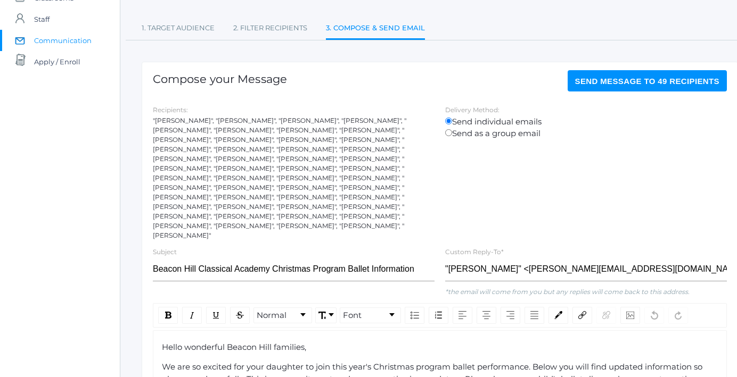
scroll to position [89, 0]
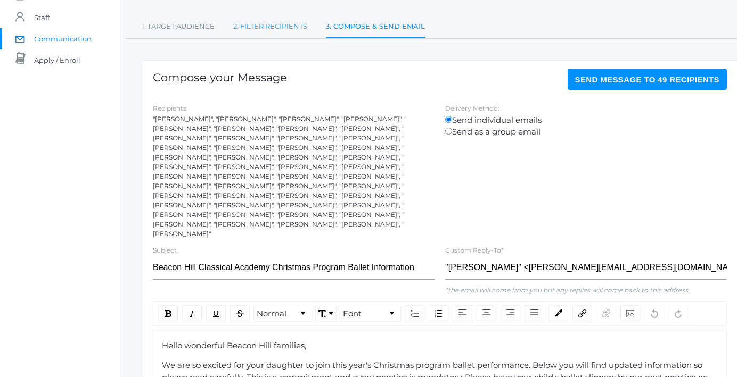
click at [259, 24] on link "2. Filter Recipients" at bounding box center [270, 26] width 74 height 21
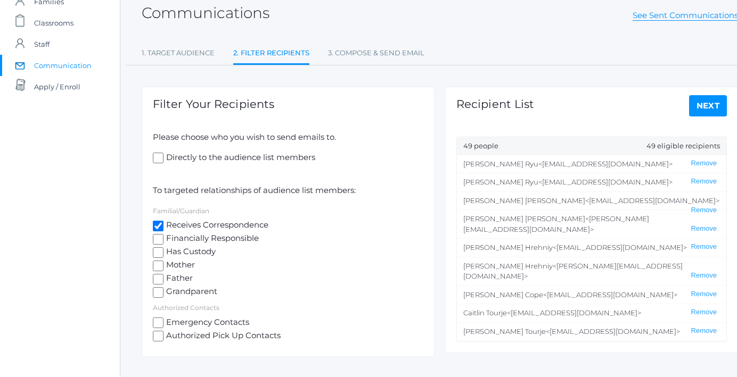
scroll to position [61, 0]
click at [209, 48] on link "1. Target Audience" at bounding box center [178, 54] width 73 height 21
select select "Enrolled"
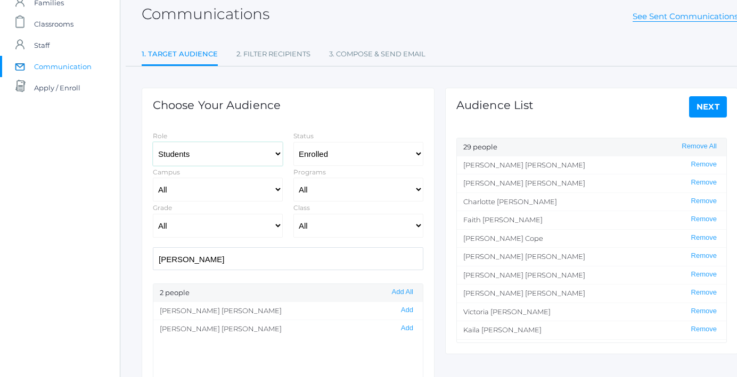
click at [274, 163] on select "Students Staff" at bounding box center [218, 154] width 130 height 24
select select "1"
click at [153, 142] on select "Students Staff" at bounding box center [218, 154] width 130 height 24
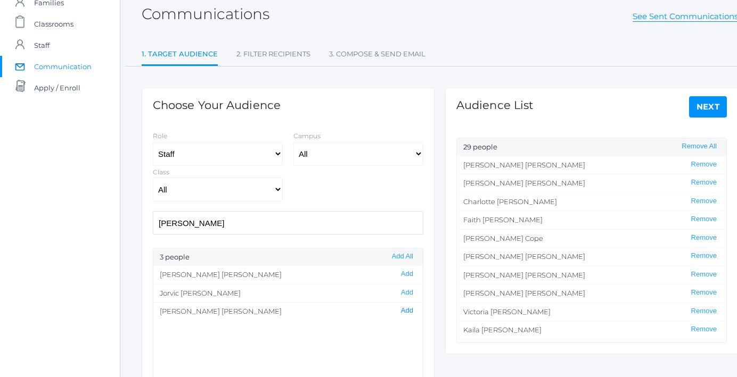
click at [406, 311] on button "Add" at bounding box center [407, 311] width 19 height 9
click at [407, 311] on button "Add" at bounding box center [407, 311] width 19 height 9
click at [704, 112] on link "Next" at bounding box center [708, 106] width 38 height 21
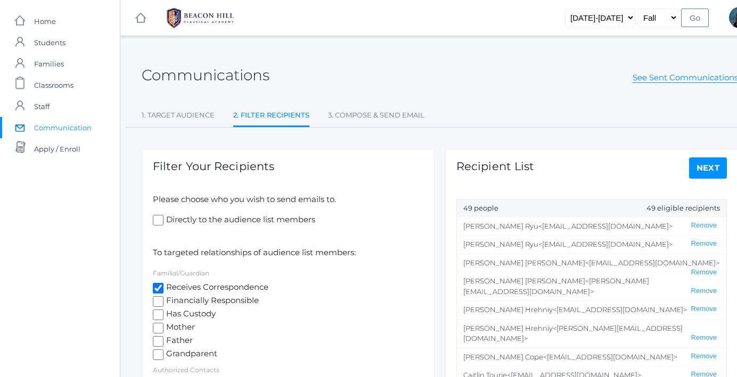
click at [707, 164] on link "Next" at bounding box center [708, 168] width 38 height 21
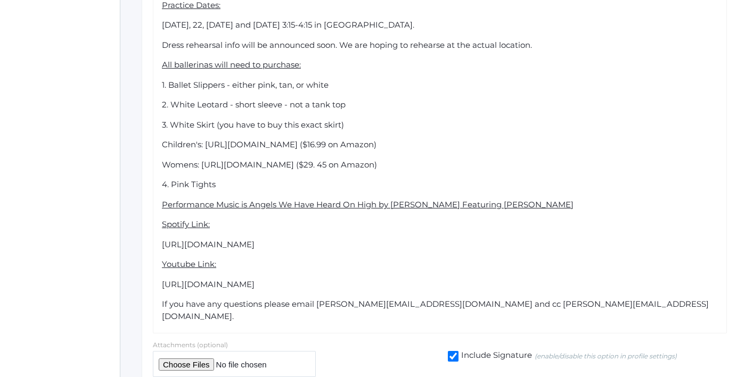
scroll to position [555, 0]
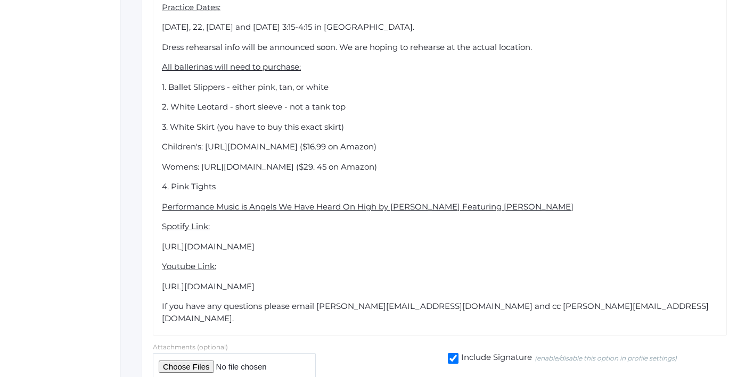
click at [513, 253] on div "Hello wonderful Beacon Hill families, We are so excited for your daughter to jo…" at bounding box center [440, 99] width 556 height 451
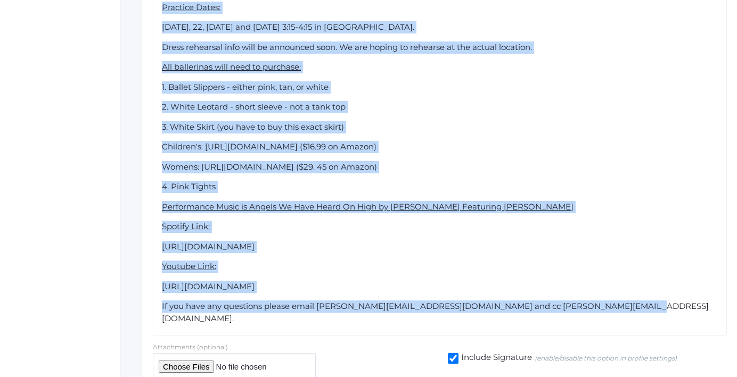
copy div "Lorem ipsumdolo Sitame Cons adipisci, El sed do eiusmod tem inci utlabore et do…"
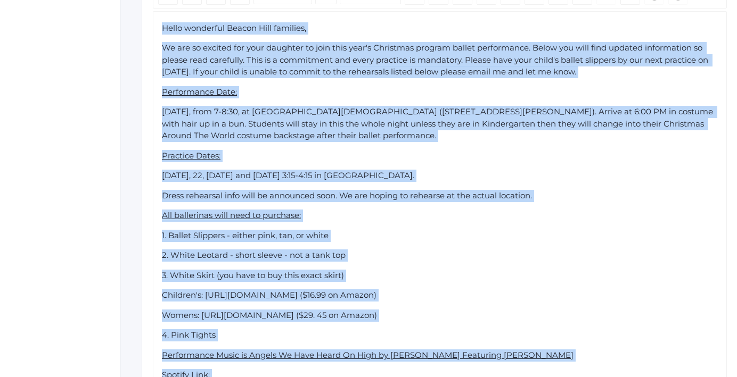
click at [532, 250] on div "2. White Leotard - short sleeve - not a tank top" at bounding box center [440, 256] width 556 height 12
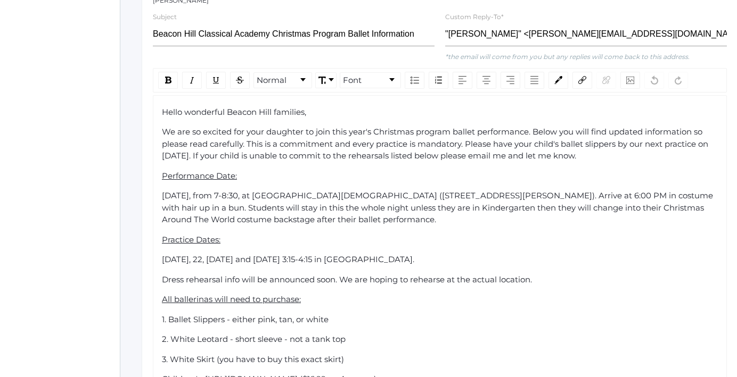
scroll to position [318, 0]
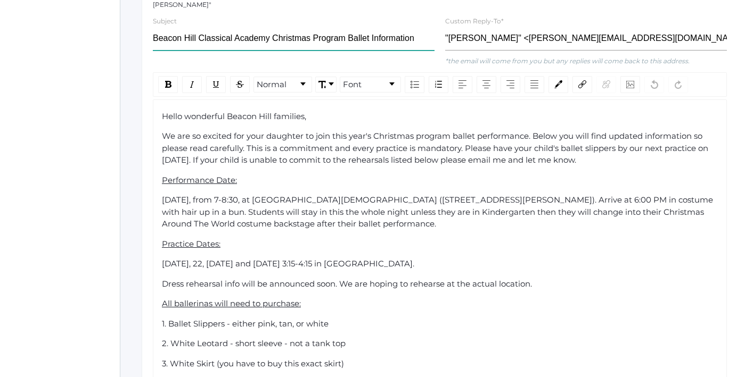
click at [349, 27] on input "Beacon Hill Classical Academy Christmas Program Ballet Information" at bounding box center [294, 39] width 282 height 24
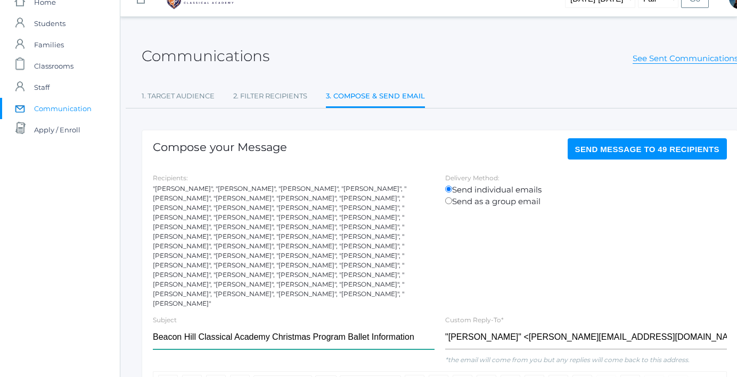
scroll to position [0, 0]
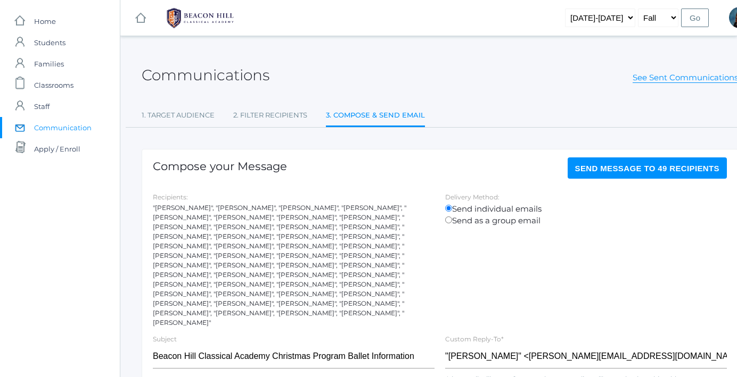
click at [640, 163] on button "Send Message to 49 recipients" at bounding box center [647, 168] width 160 height 21
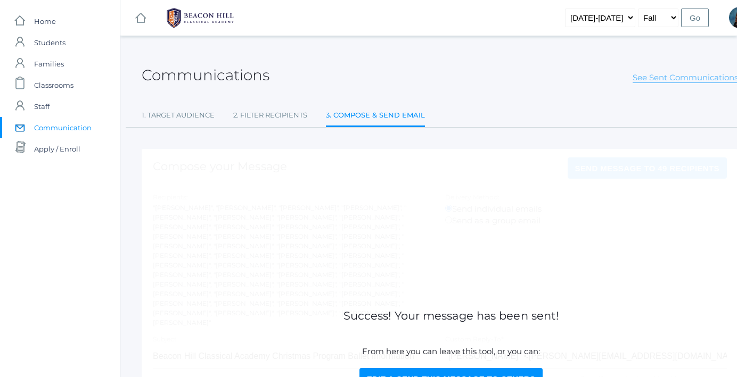
click at [650, 75] on link "See Sent Communications" at bounding box center [684, 77] width 105 height 11
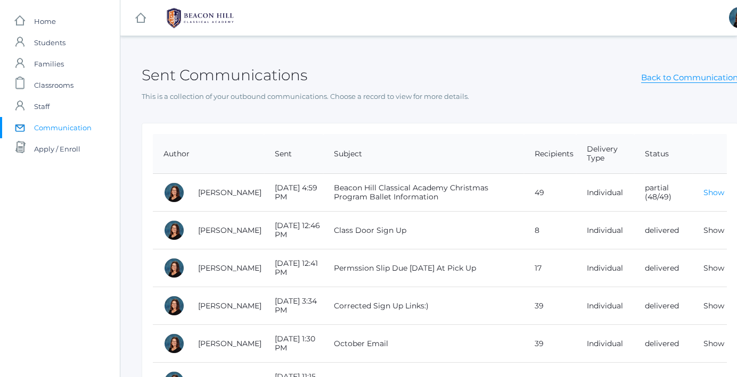
click at [709, 195] on link "Show" at bounding box center [713, 193] width 21 height 10
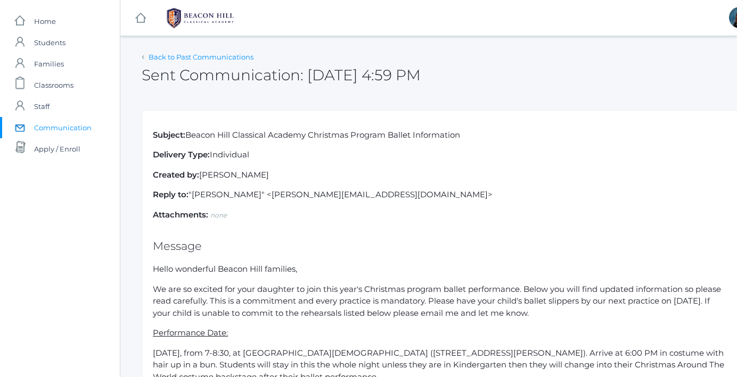
click at [178, 59] on link "Back to Past Communications" at bounding box center [201, 57] width 105 height 9
